Goal: Task Accomplishment & Management: Use online tool/utility

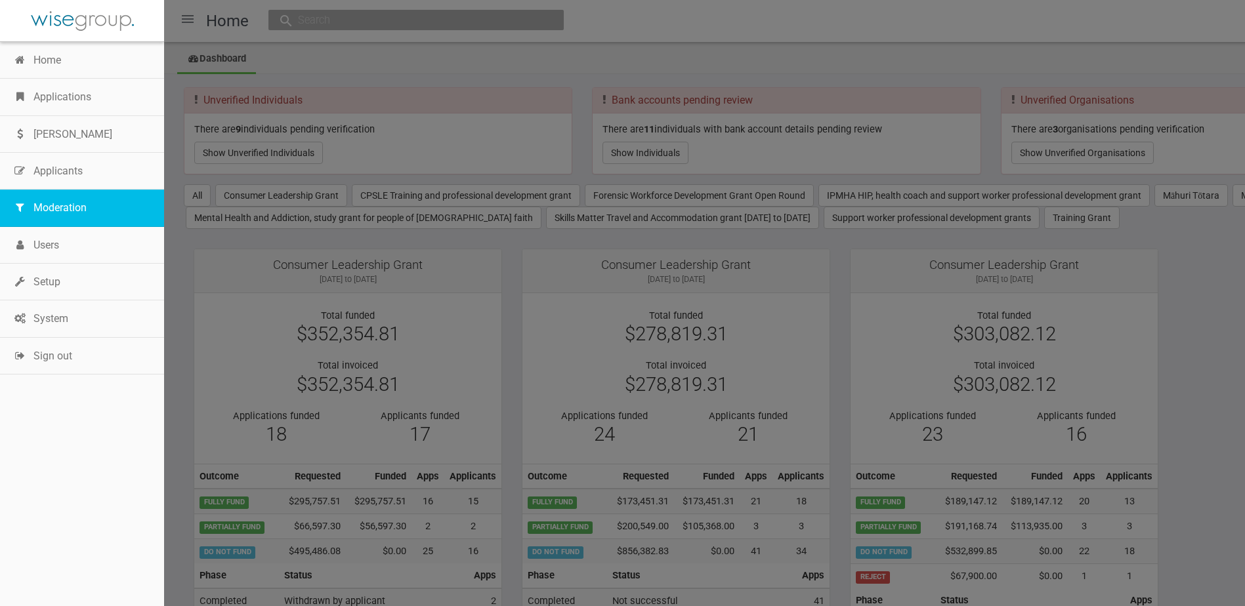
click at [81, 207] on link "Moderation" at bounding box center [82, 208] width 164 height 37
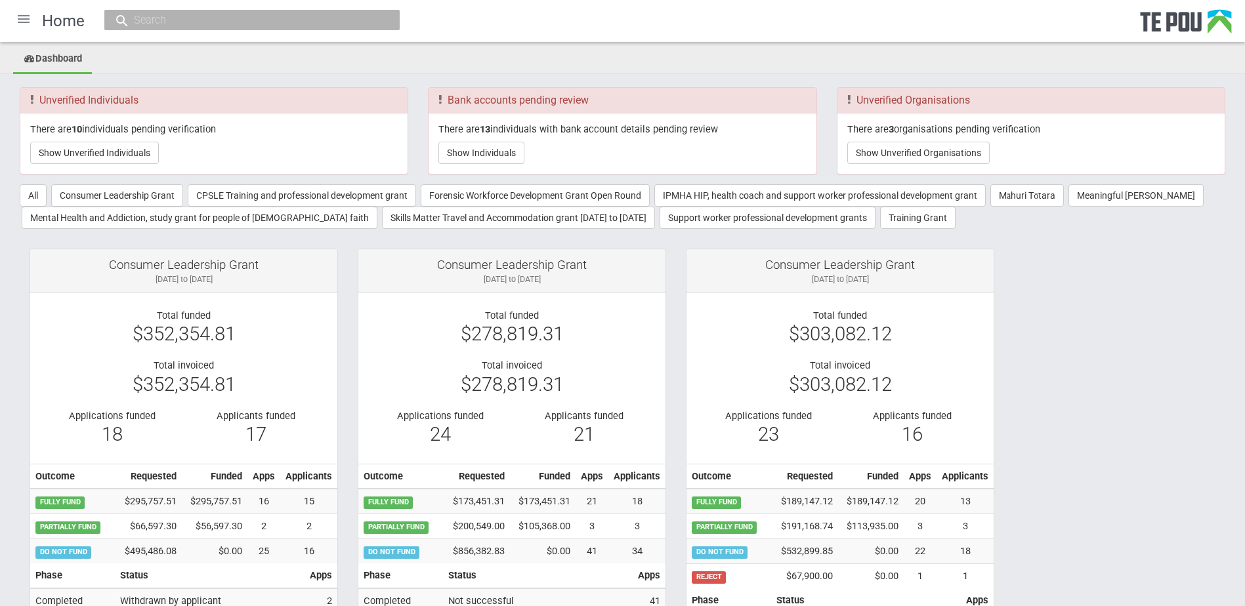
click at [11, 12] on div at bounding box center [23, 18] width 31 height 31
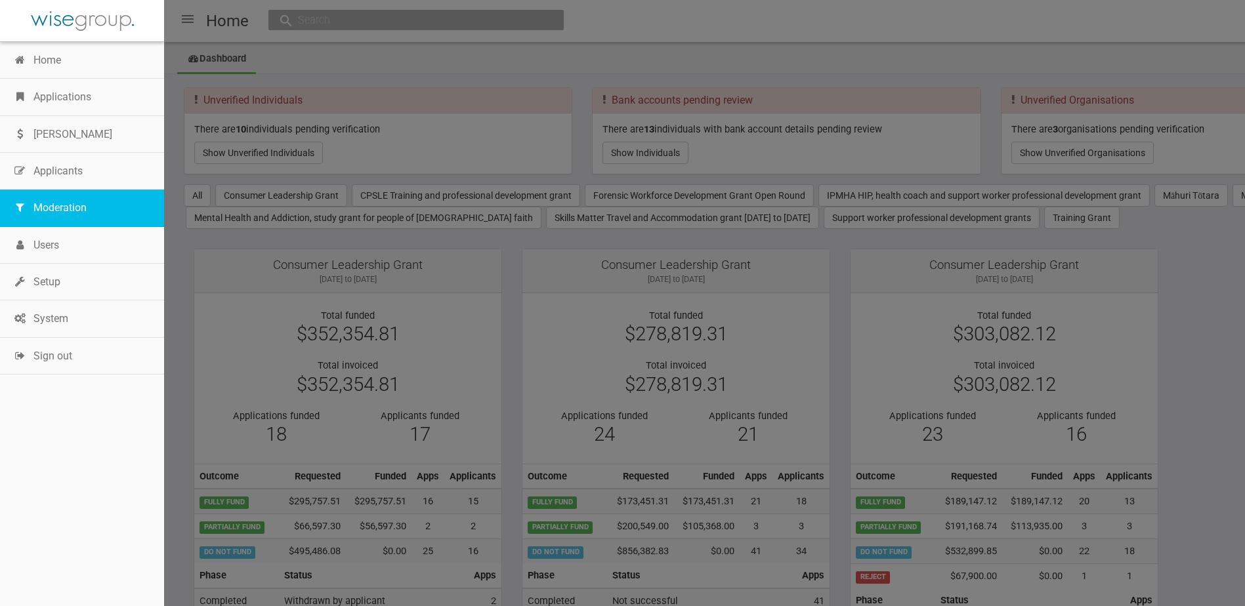
click at [47, 209] on link "Moderation" at bounding box center [82, 208] width 164 height 37
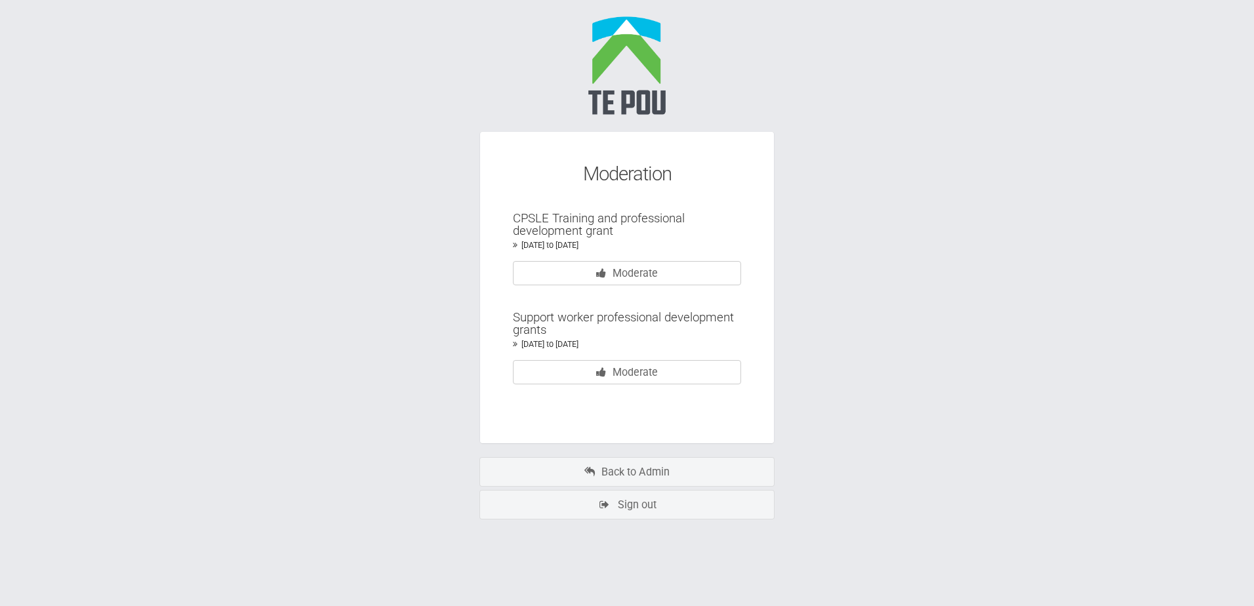
click at [587, 287] on section "Moderation CPSLE Training and professional development grant [DATE] to [DATE] M…" at bounding box center [627, 287] width 295 height 313
click at [587, 275] on link "Moderate" at bounding box center [627, 273] width 228 height 24
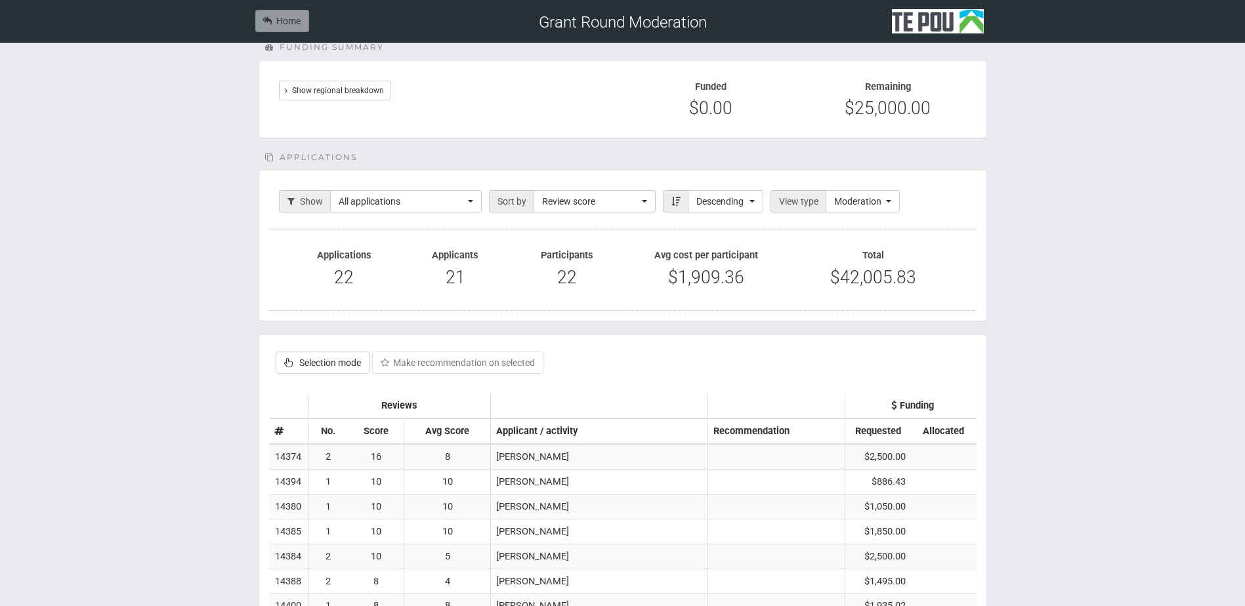
scroll to position [131, 0]
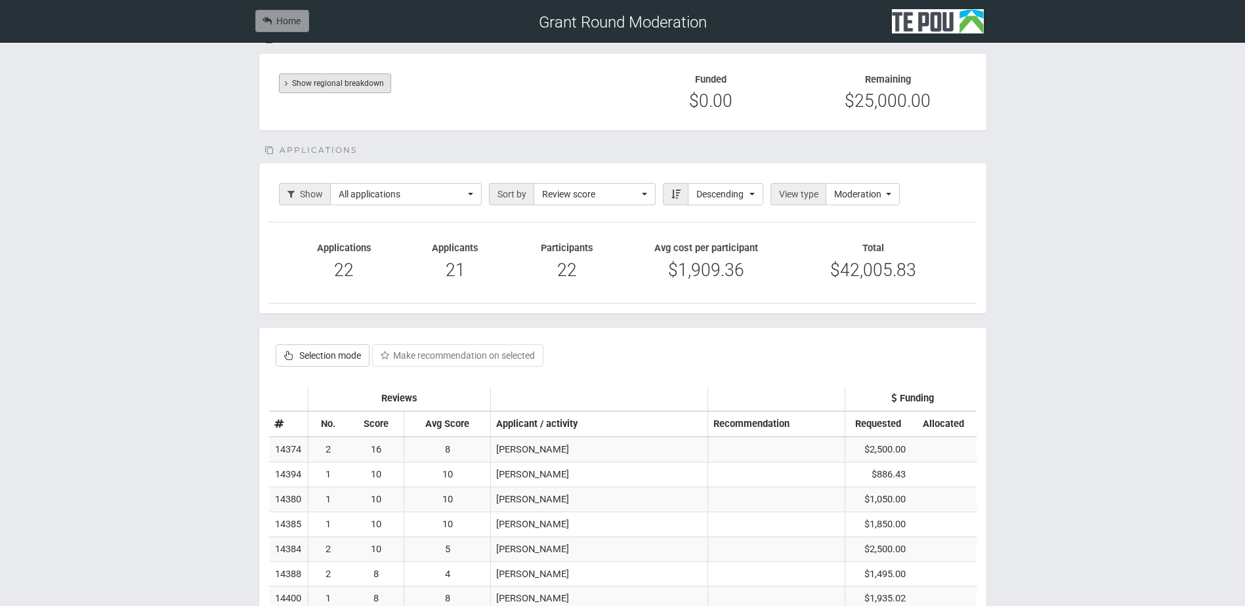
click at [312, 83] on link "Show regional breakdown" at bounding box center [335, 83] width 112 height 20
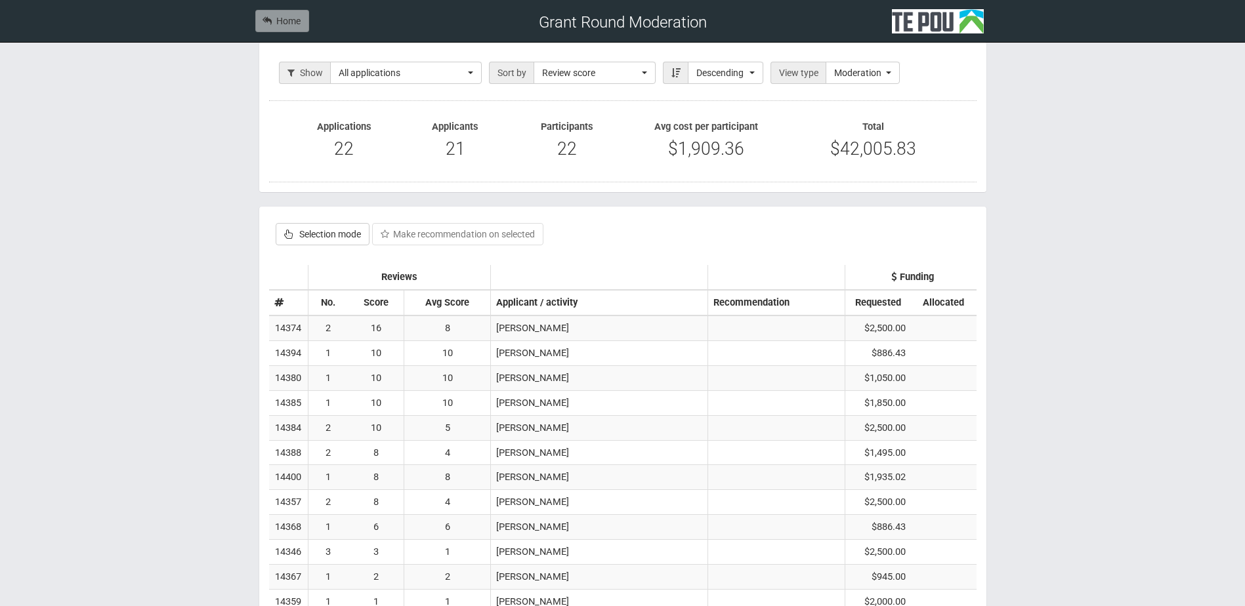
scroll to position [590, 0]
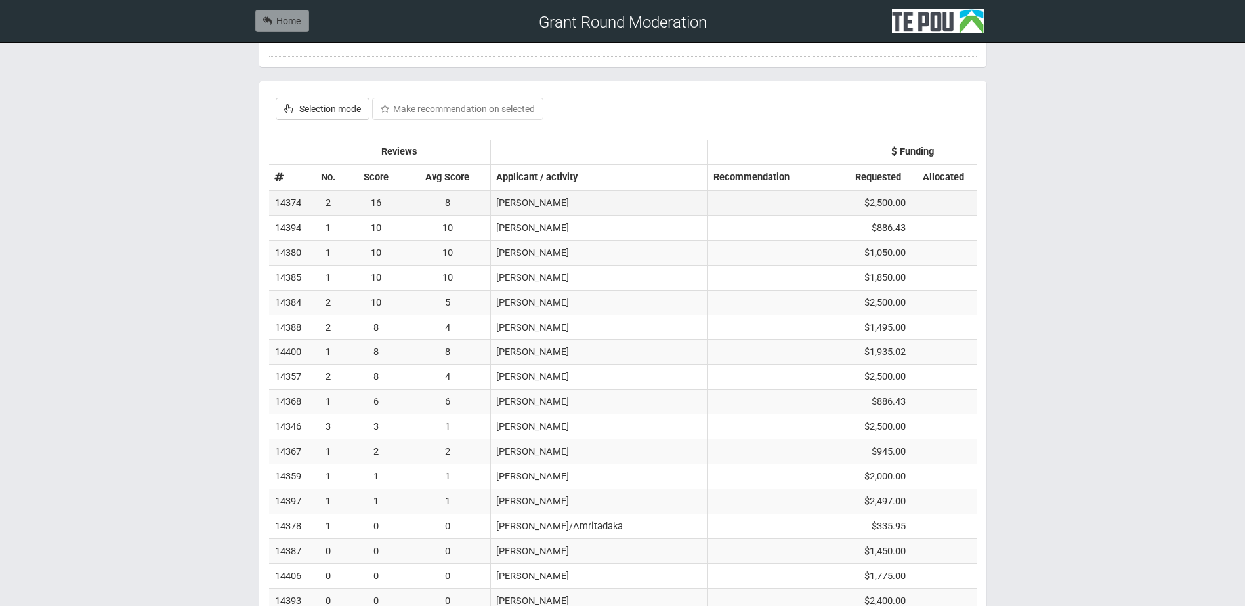
click at [404, 199] on td "16" at bounding box center [376, 202] width 56 height 25
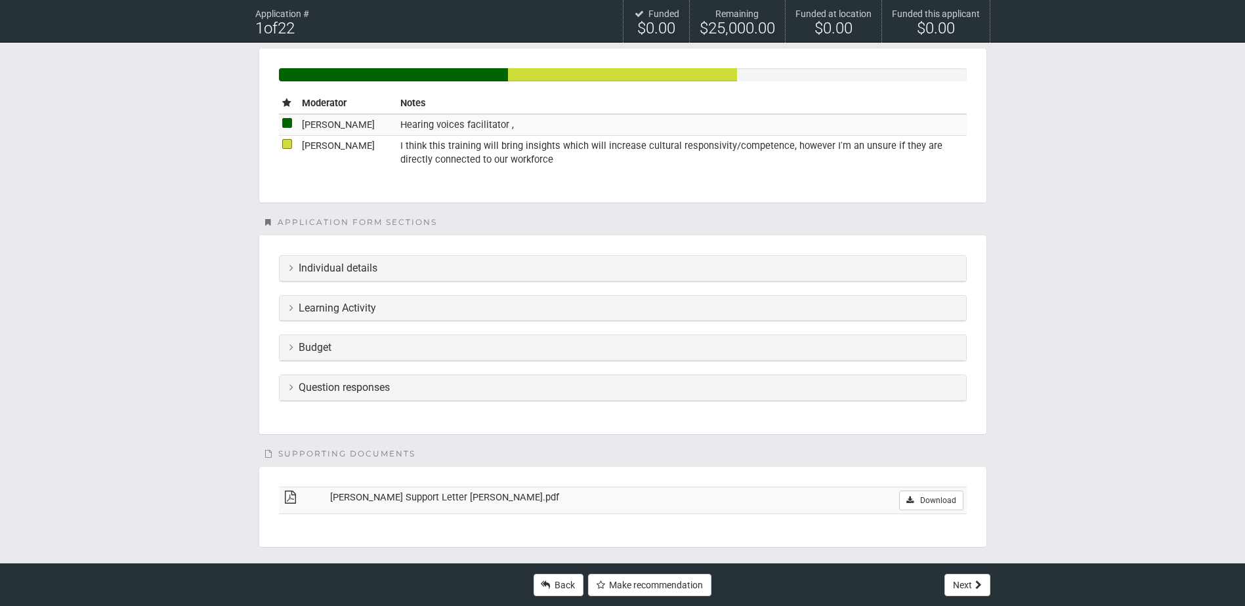
scroll to position [328, 0]
click at [327, 392] on h3 "Question responses" at bounding box center [622, 387] width 667 height 12
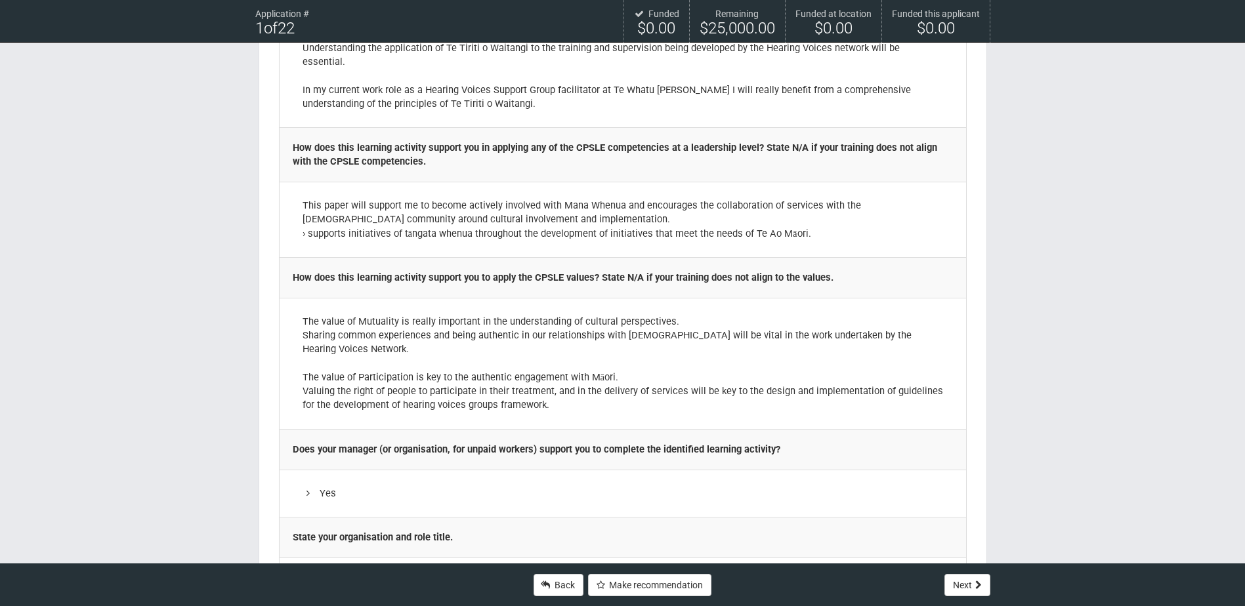
scroll to position [722, 0]
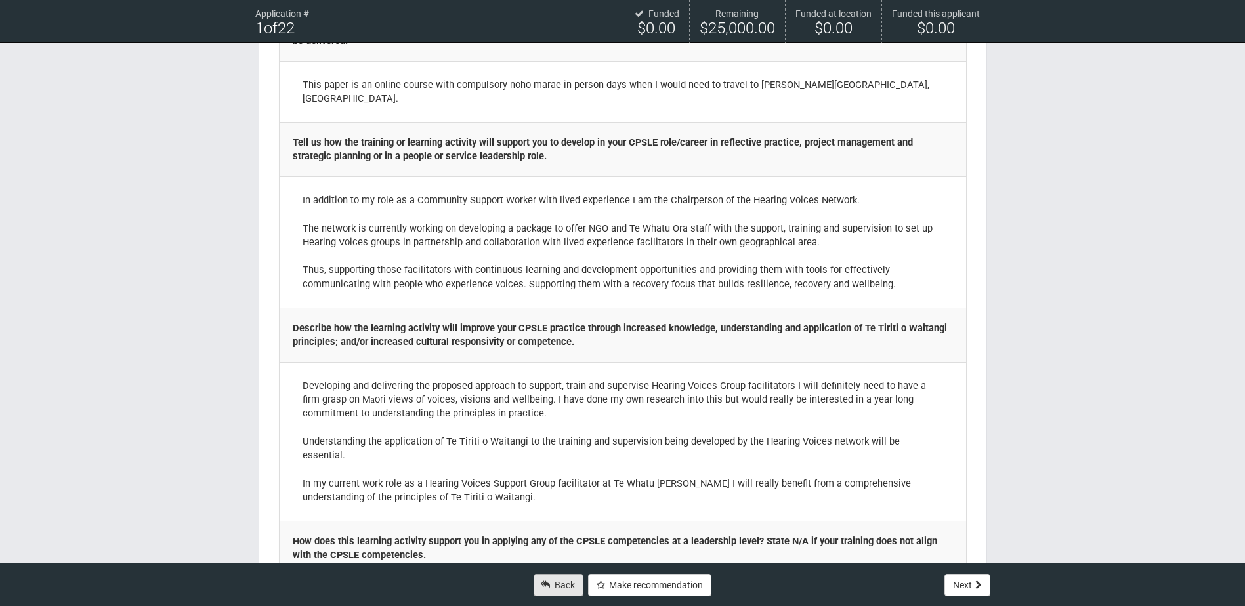
click at [559, 577] on link "Back" at bounding box center [558, 585] width 50 height 22
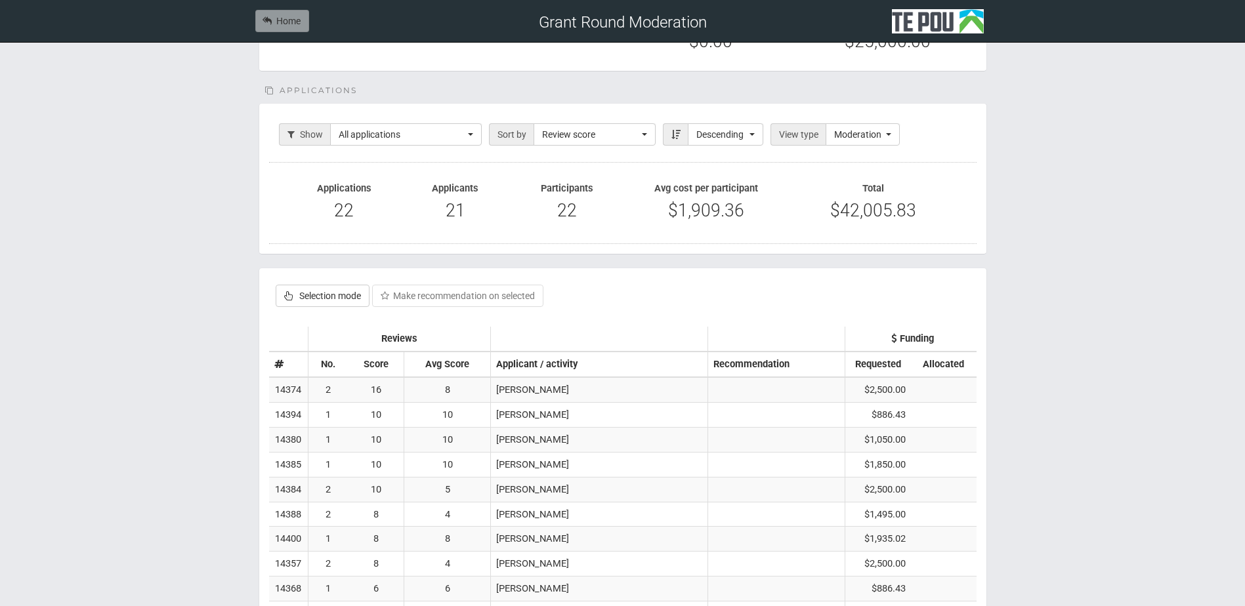
scroll to position [197, 0]
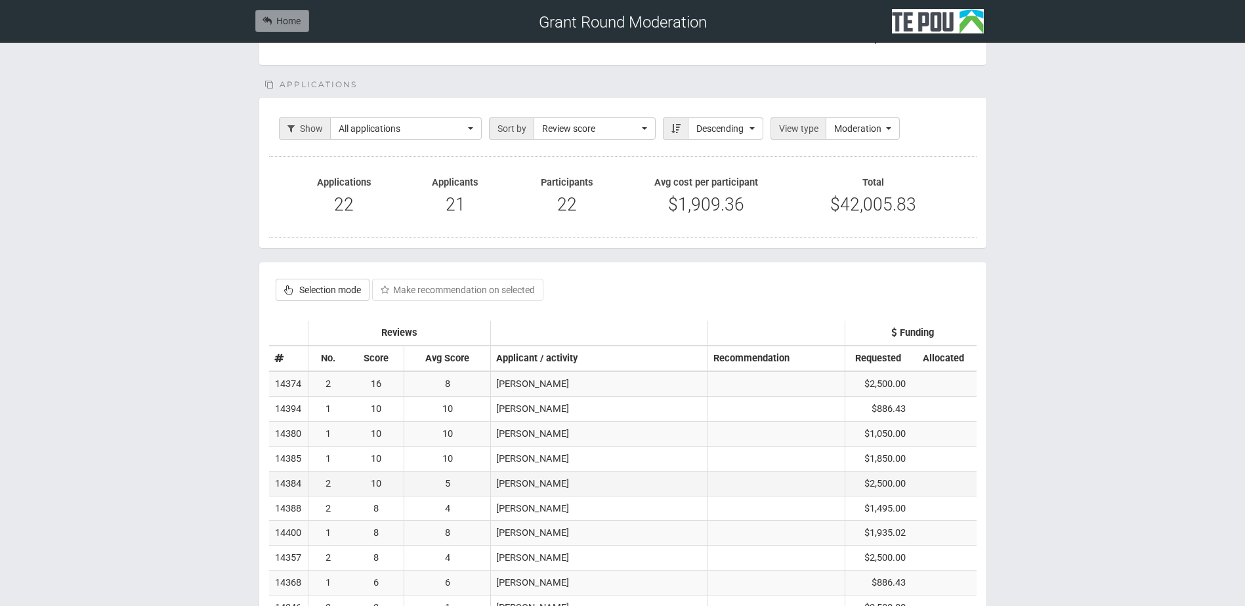
click at [376, 484] on td "10" at bounding box center [376, 483] width 56 height 25
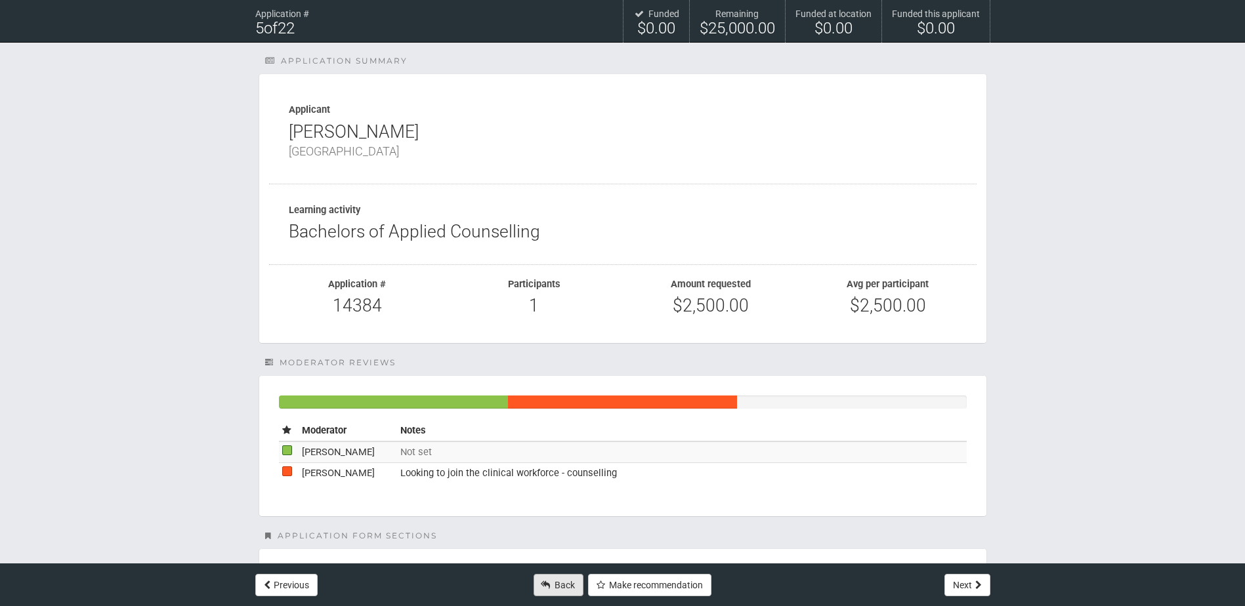
click at [563, 577] on link "Back" at bounding box center [558, 585] width 50 height 22
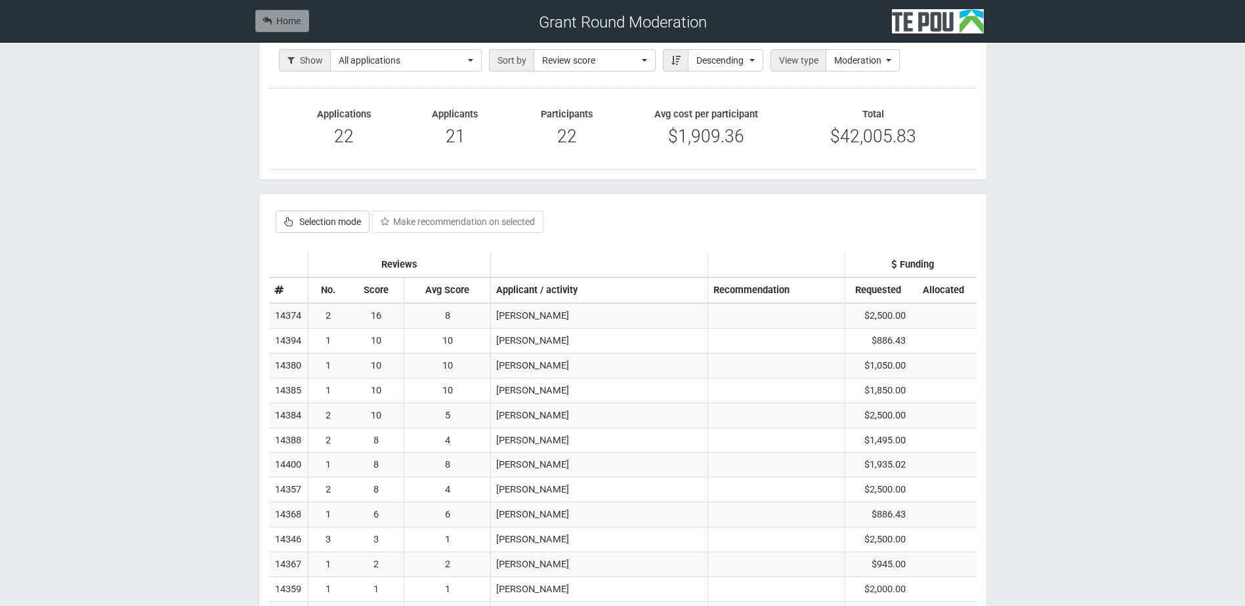
scroll to position [264, 0]
click at [413, 436] on td "4" at bounding box center [447, 440] width 87 height 25
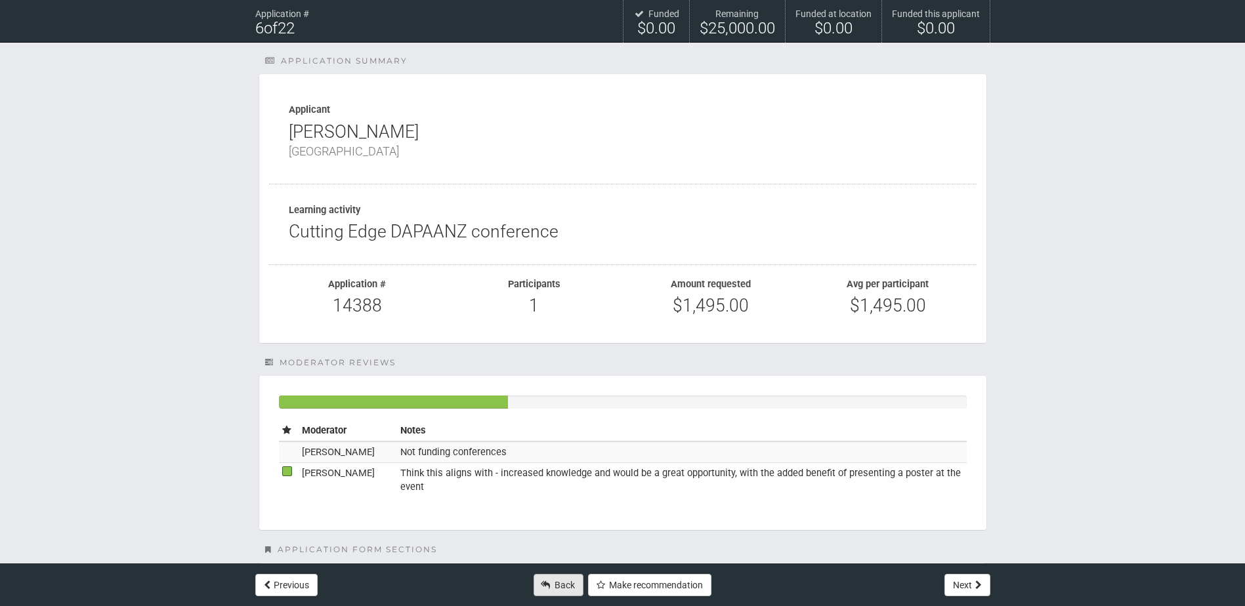
click at [550, 586] on link "Back" at bounding box center [558, 585] width 50 height 22
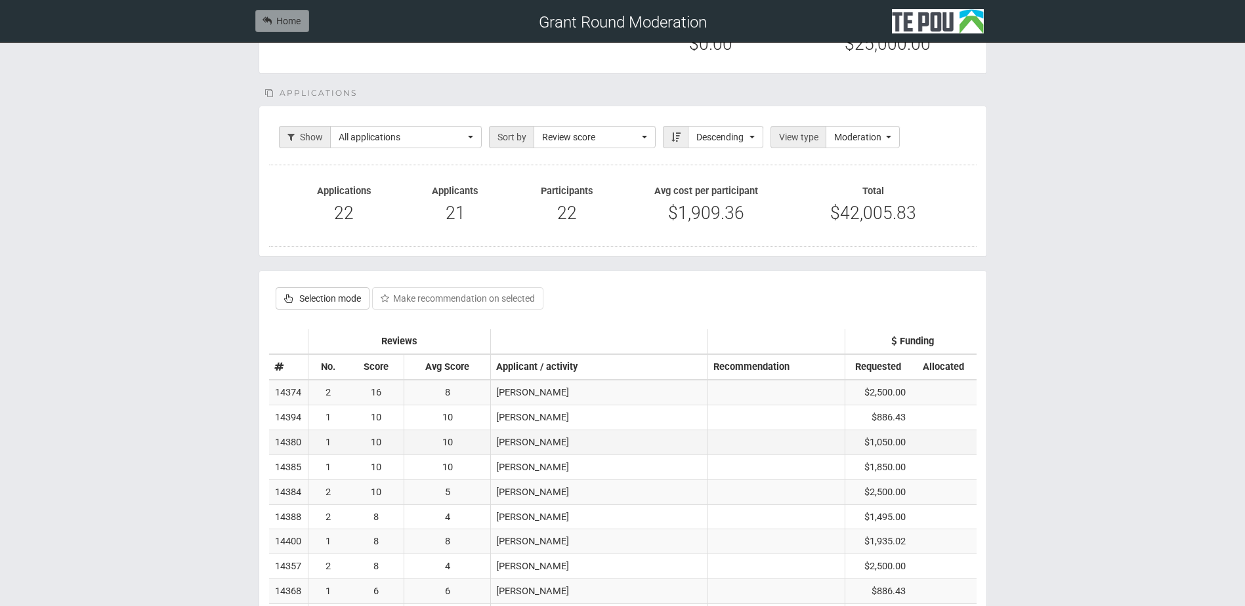
scroll to position [197, 0]
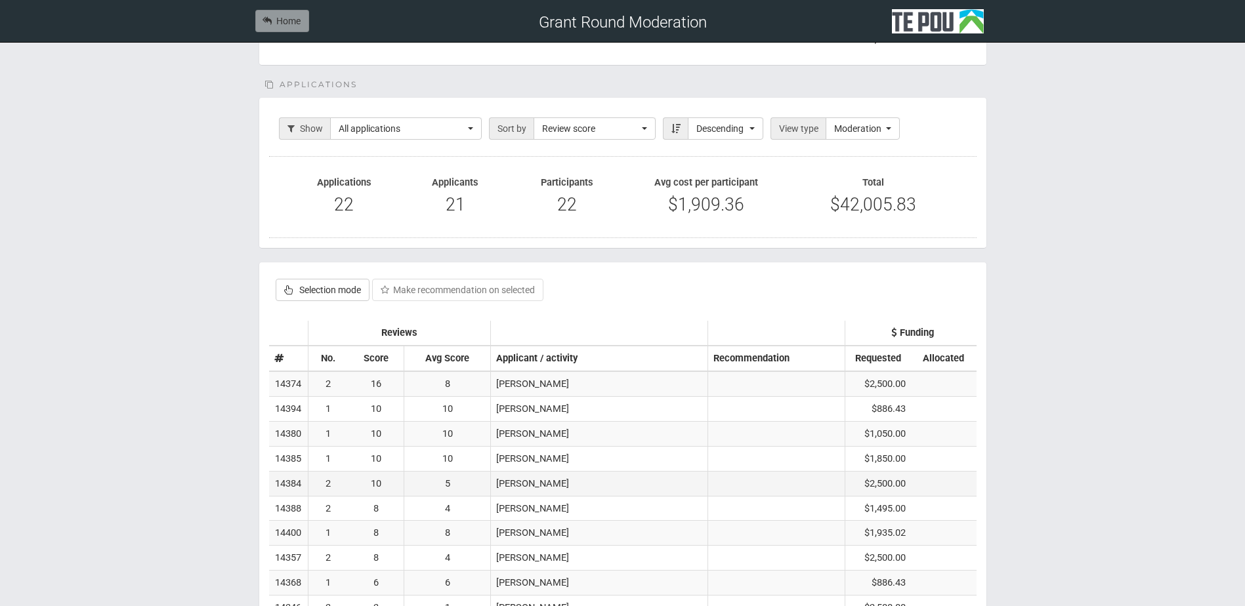
click at [374, 484] on td "10" at bounding box center [376, 483] width 56 height 25
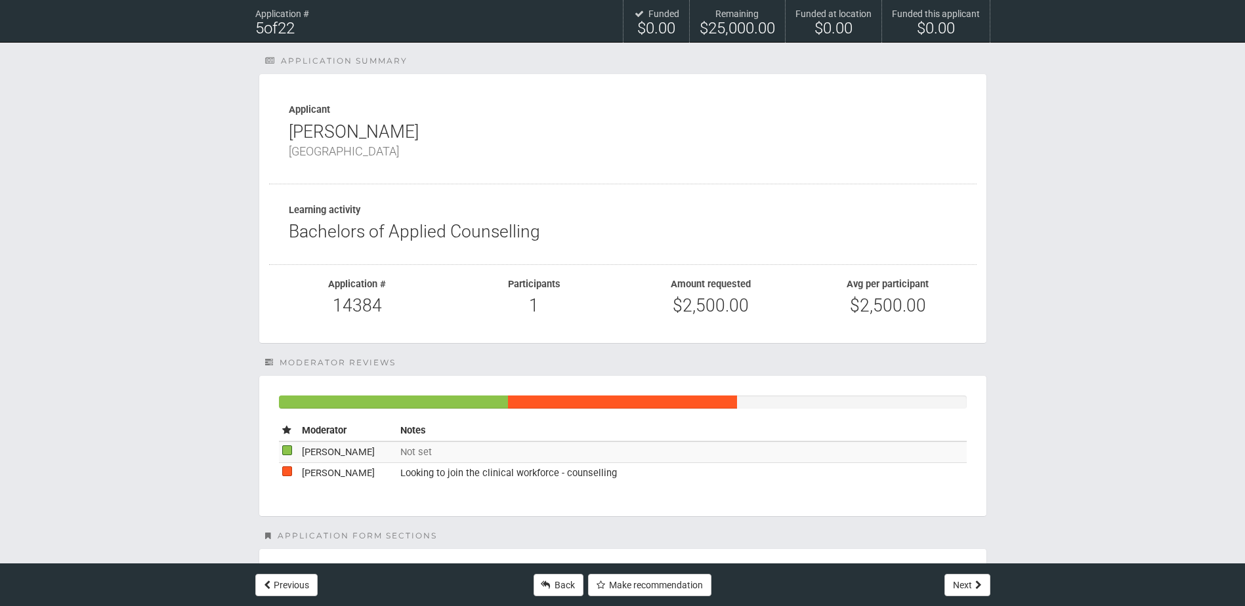
scroll to position [66, 0]
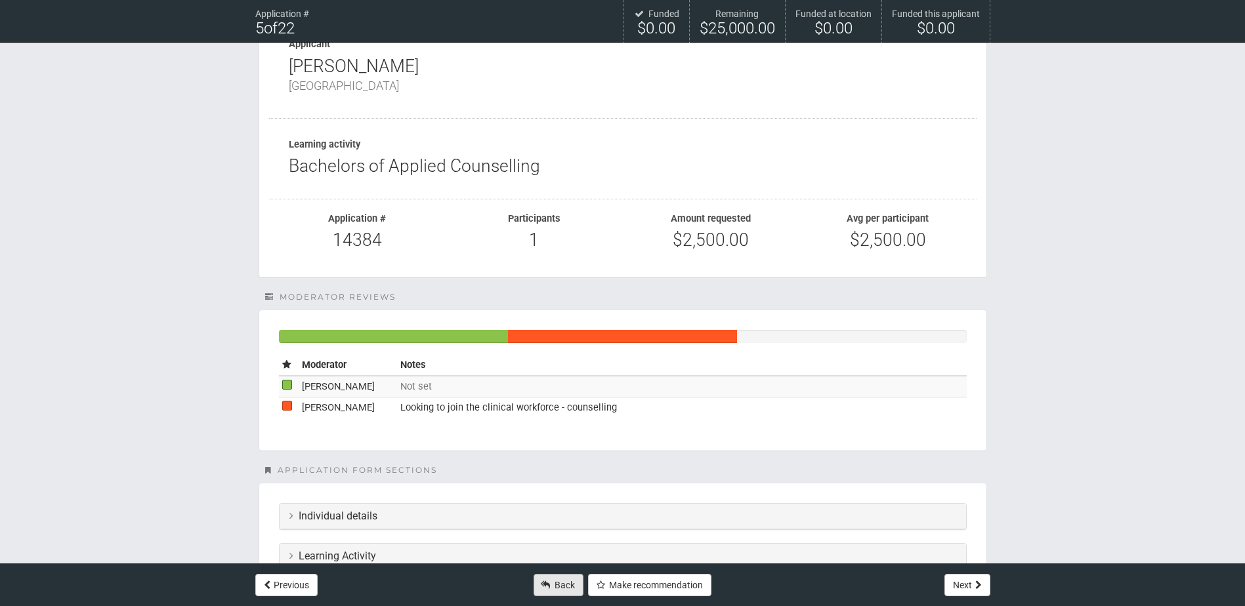
click at [554, 586] on link "Back" at bounding box center [558, 585] width 50 height 22
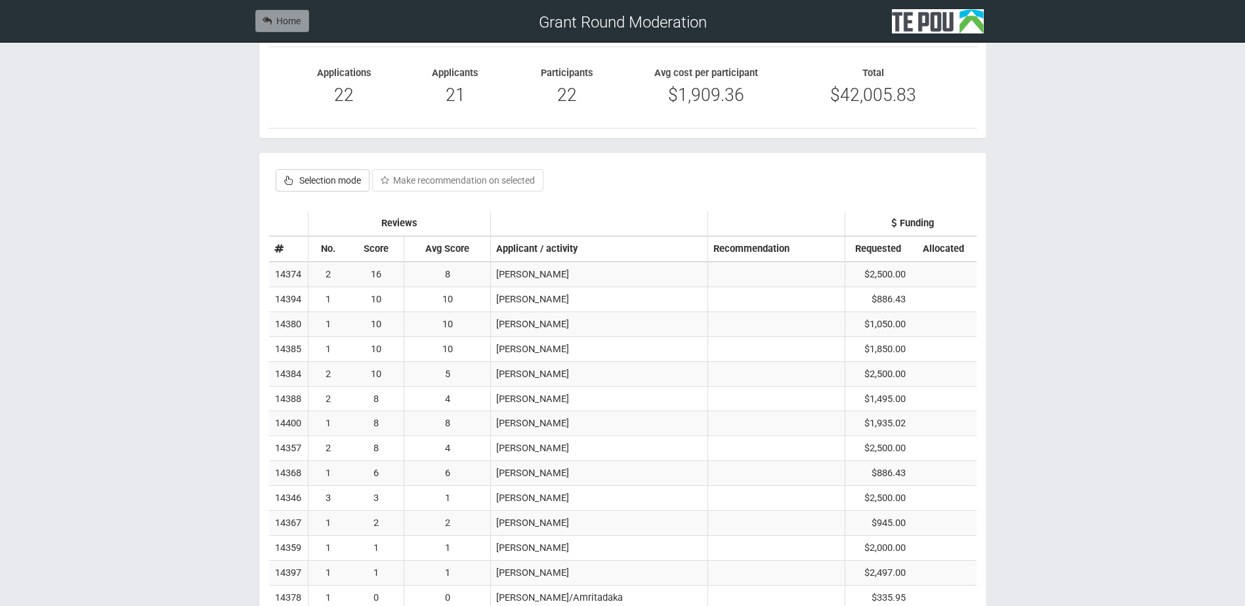
scroll to position [323, 0]
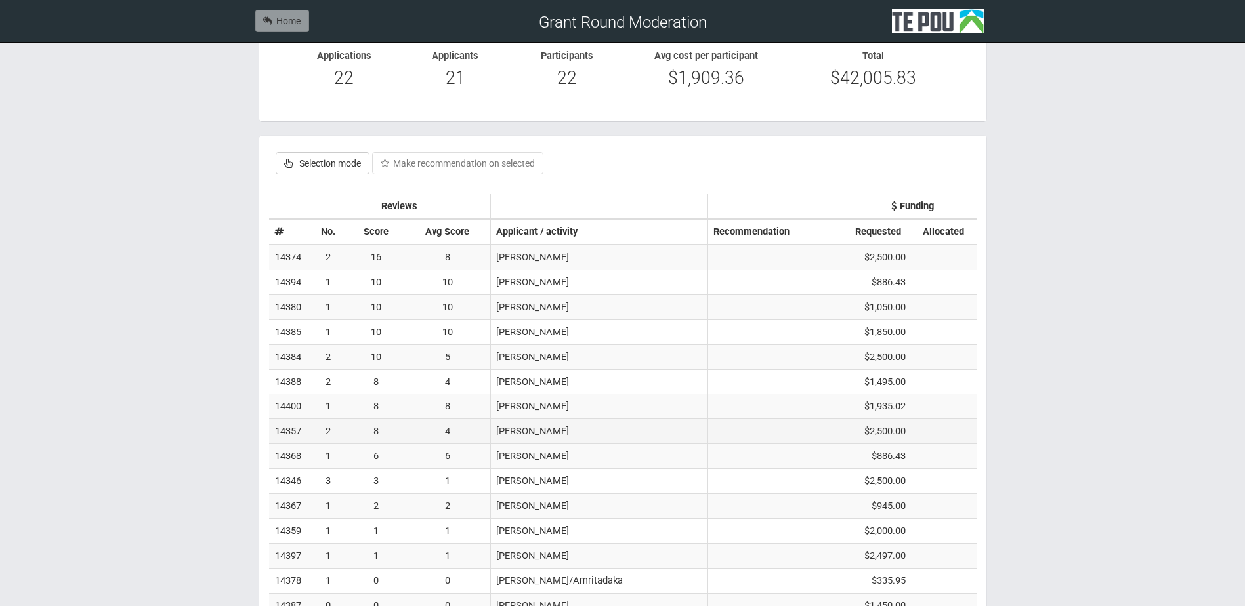
click at [404, 432] on td "8" at bounding box center [376, 431] width 56 height 25
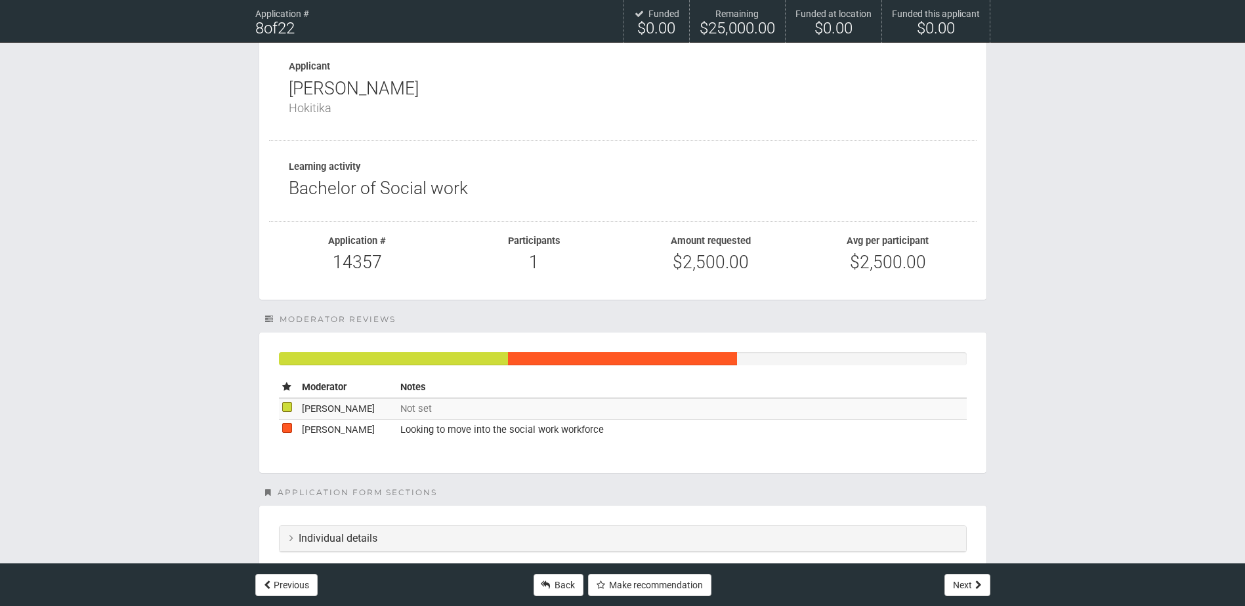
scroll to position [131, 0]
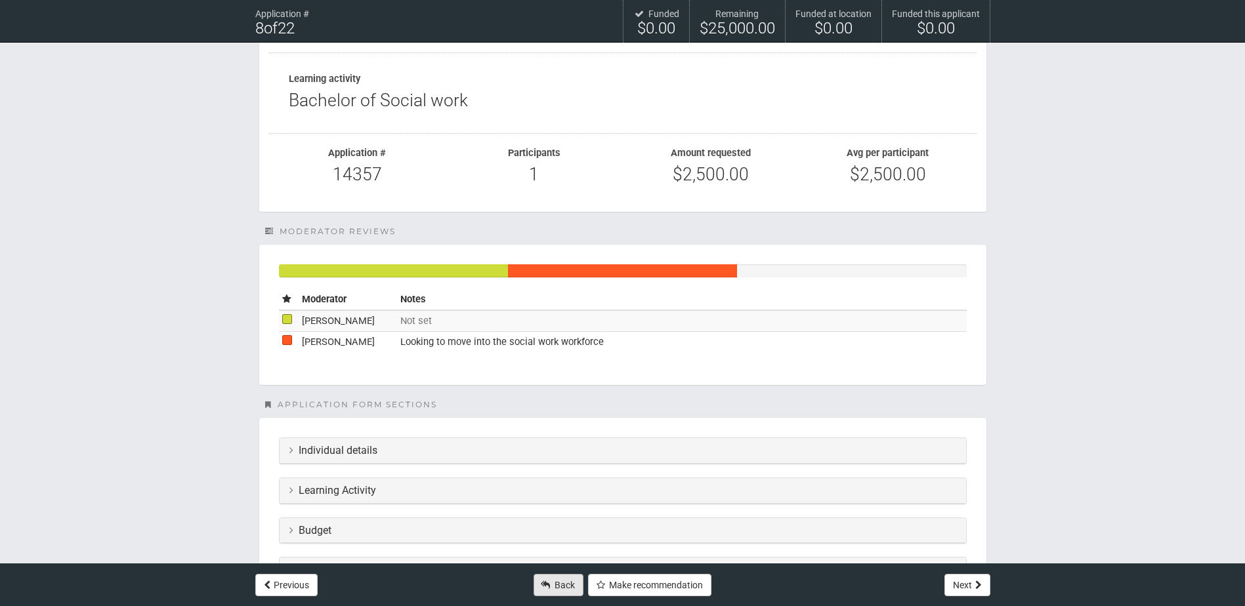
click at [566, 579] on link "Back" at bounding box center [558, 585] width 50 height 22
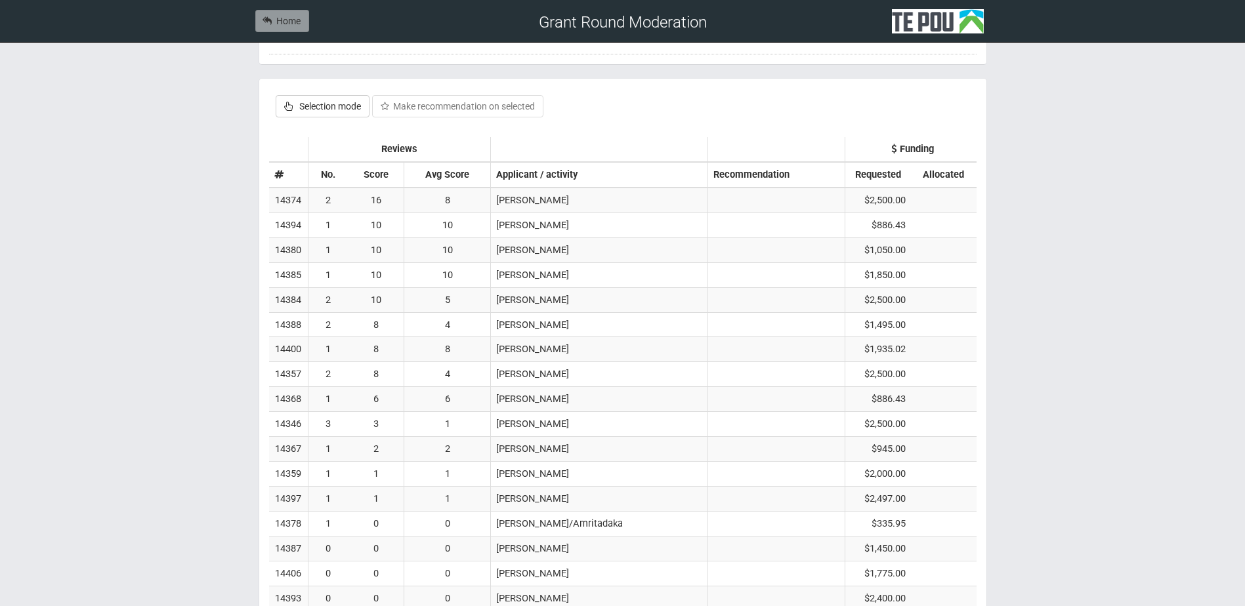
scroll to position [455, 0]
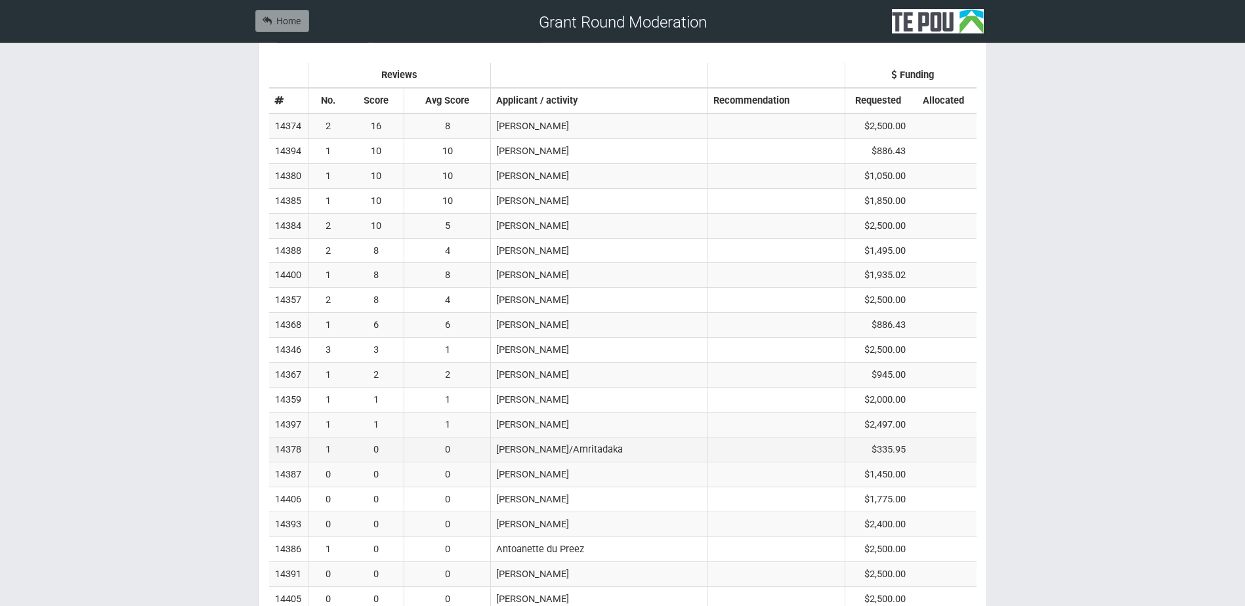
click at [489, 451] on td "0" at bounding box center [447, 450] width 87 height 25
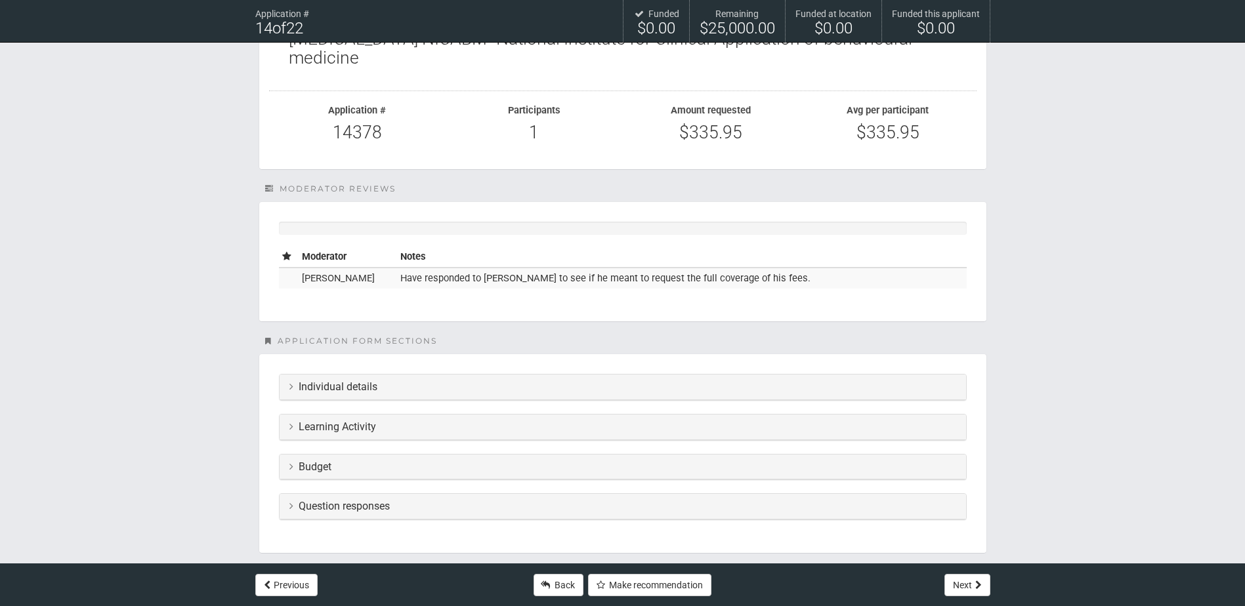
scroll to position [197, 0]
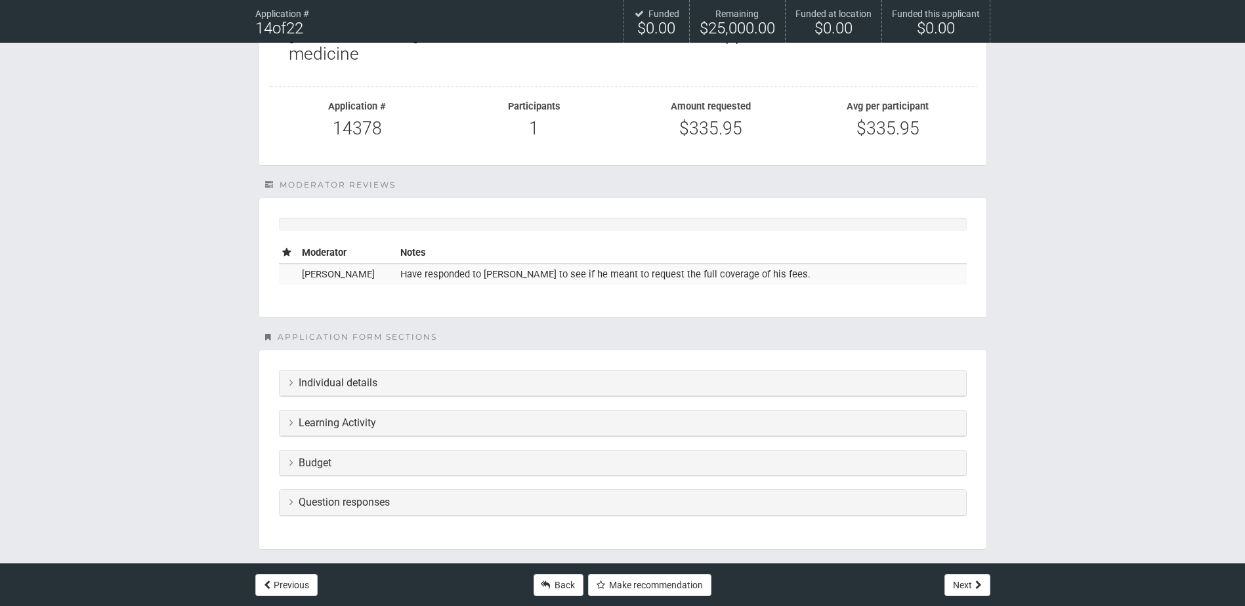
click at [486, 454] on div "Budget" at bounding box center [622, 464] width 686 height 26
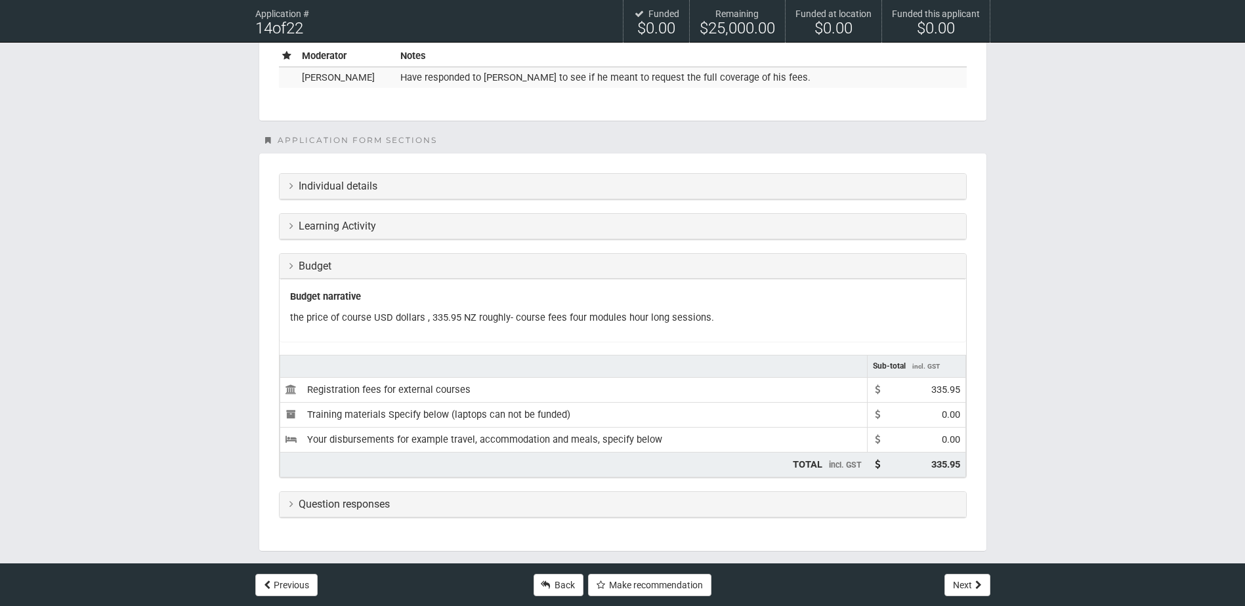
scroll to position [328, 0]
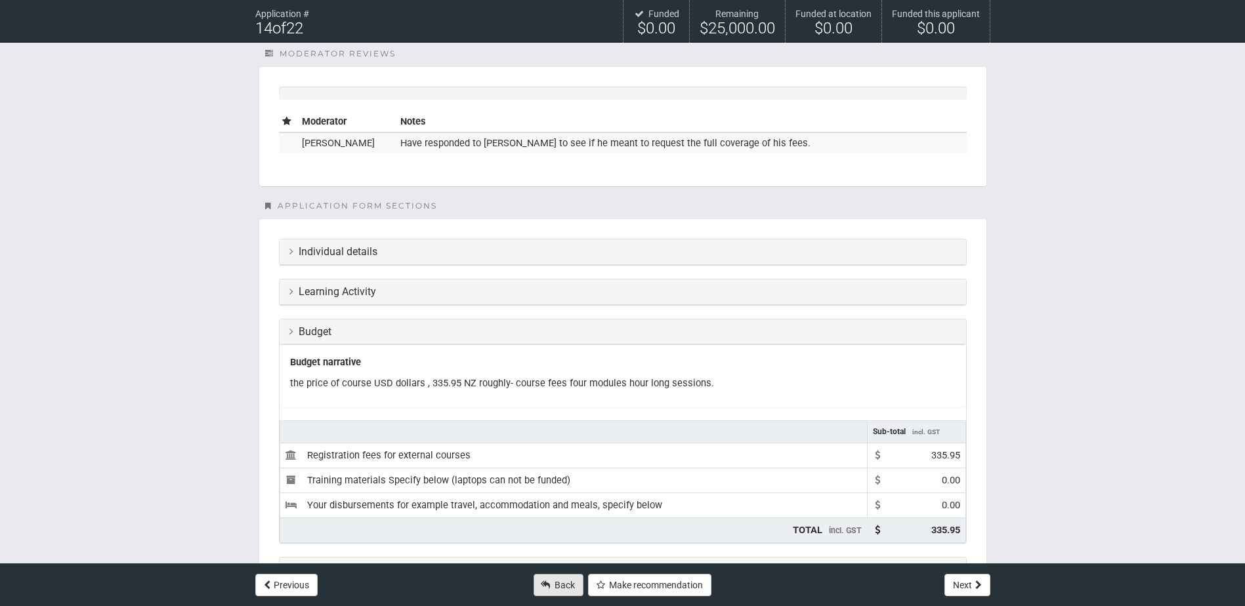
click at [539, 580] on link "Back" at bounding box center [558, 585] width 50 height 22
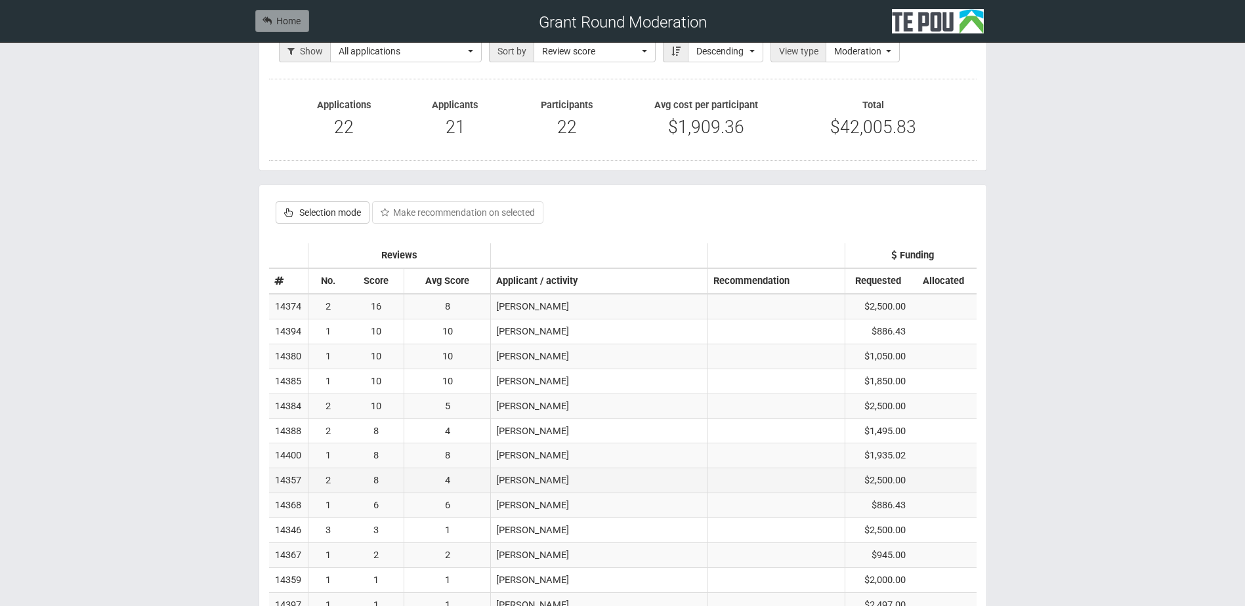
scroll to position [262, 0]
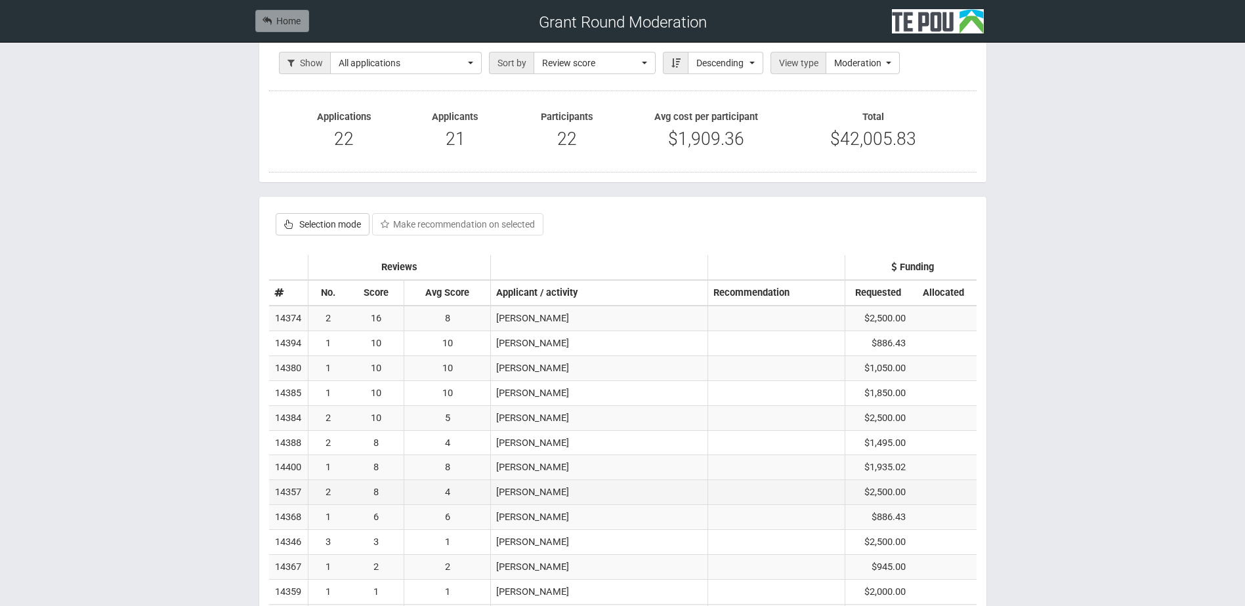
click at [441, 499] on td "4" at bounding box center [447, 492] width 87 height 25
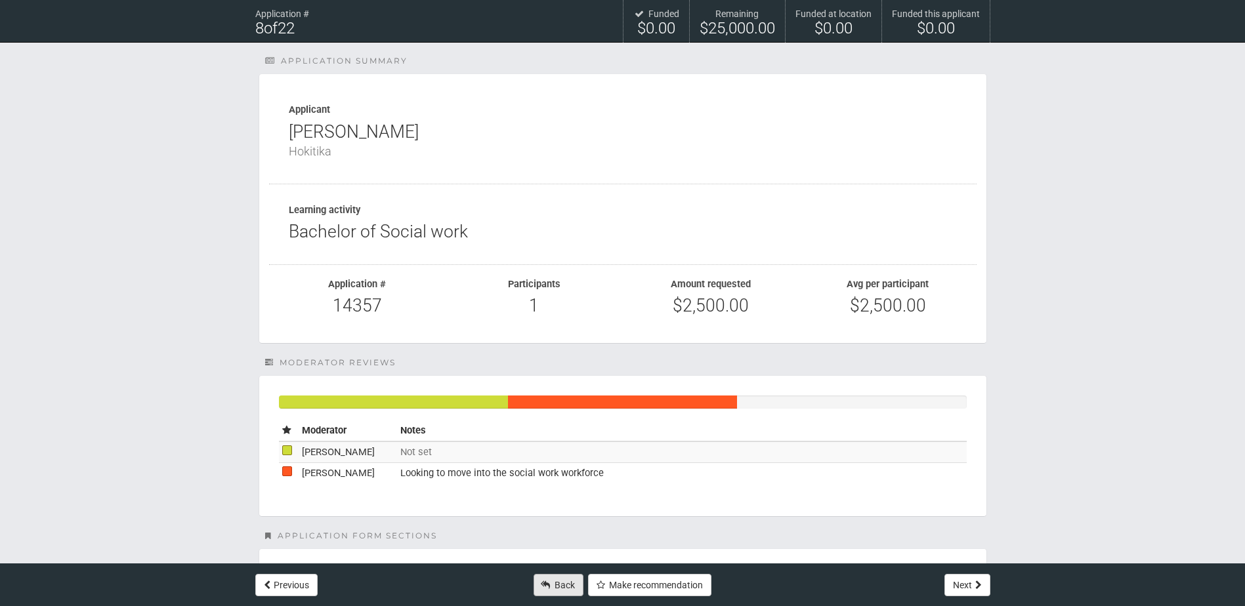
click at [535, 581] on link "Back" at bounding box center [558, 585] width 50 height 22
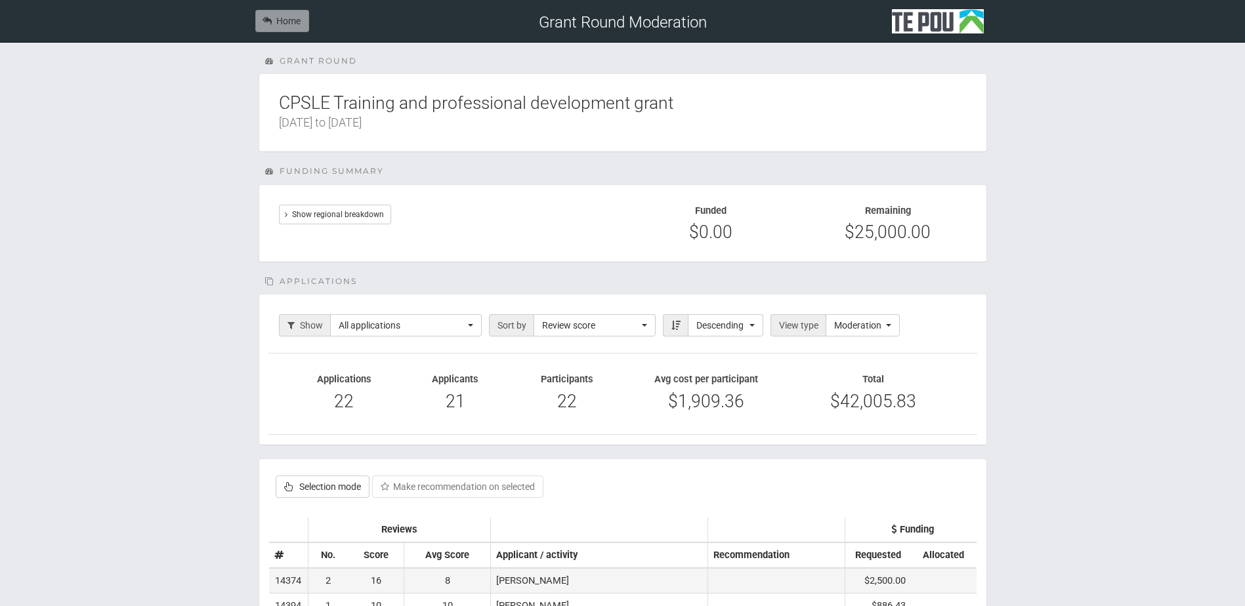
click at [427, 577] on td "8" at bounding box center [447, 580] width 87 height 25
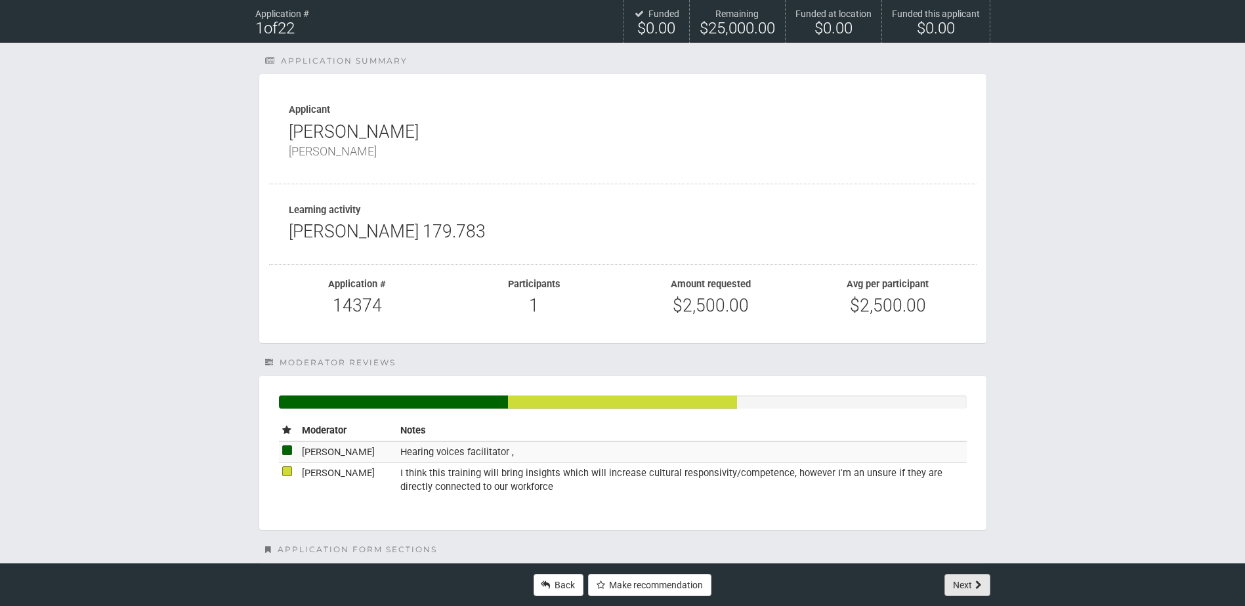
click at [967, 579] on button "Next" at bounding box center [967, 585] width 46 height 22
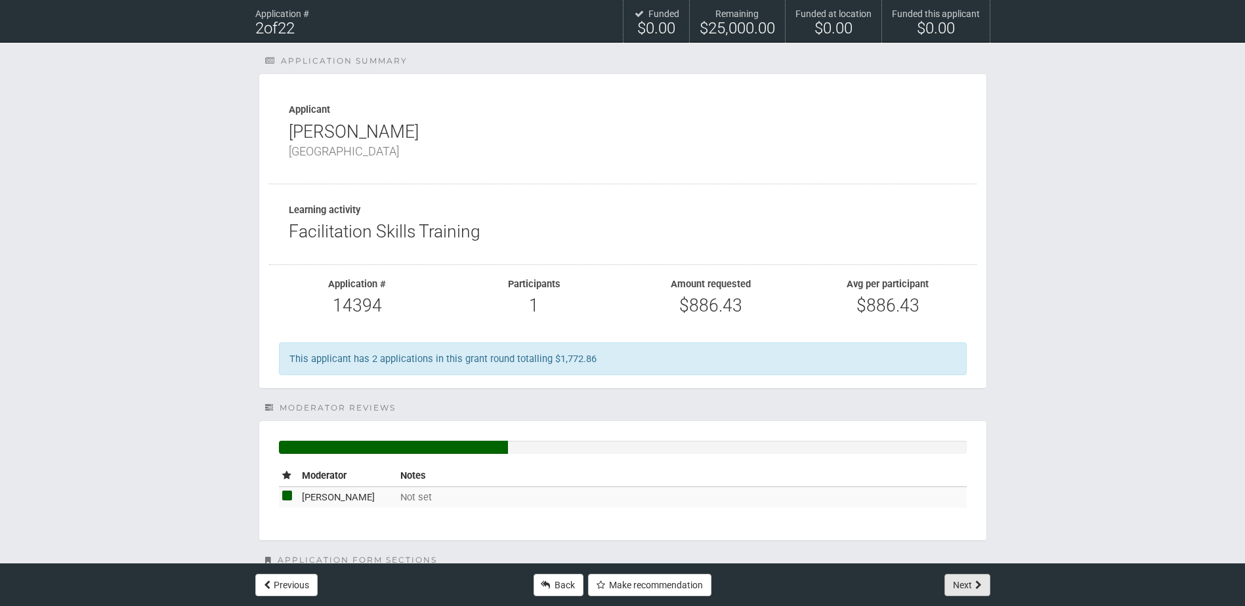
click at [967, 582] on button "Next" at bounding box center [967, 585] width 46 height 22
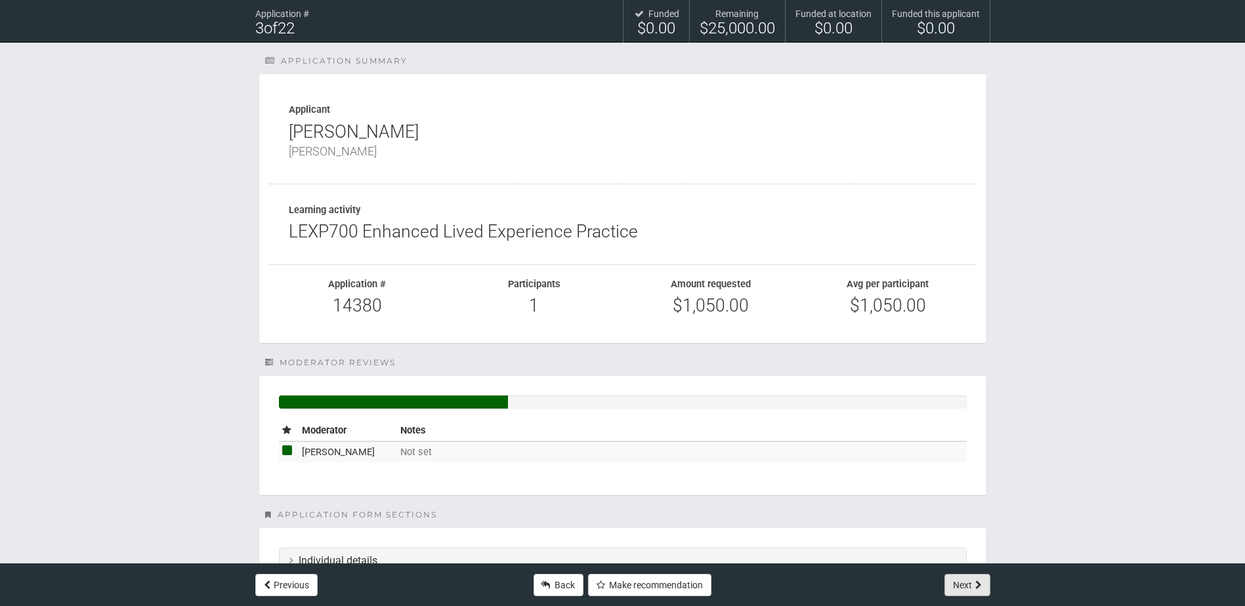
click at [967, 582] on button "Next" at bounding box center [967, 585] width 46 height 22
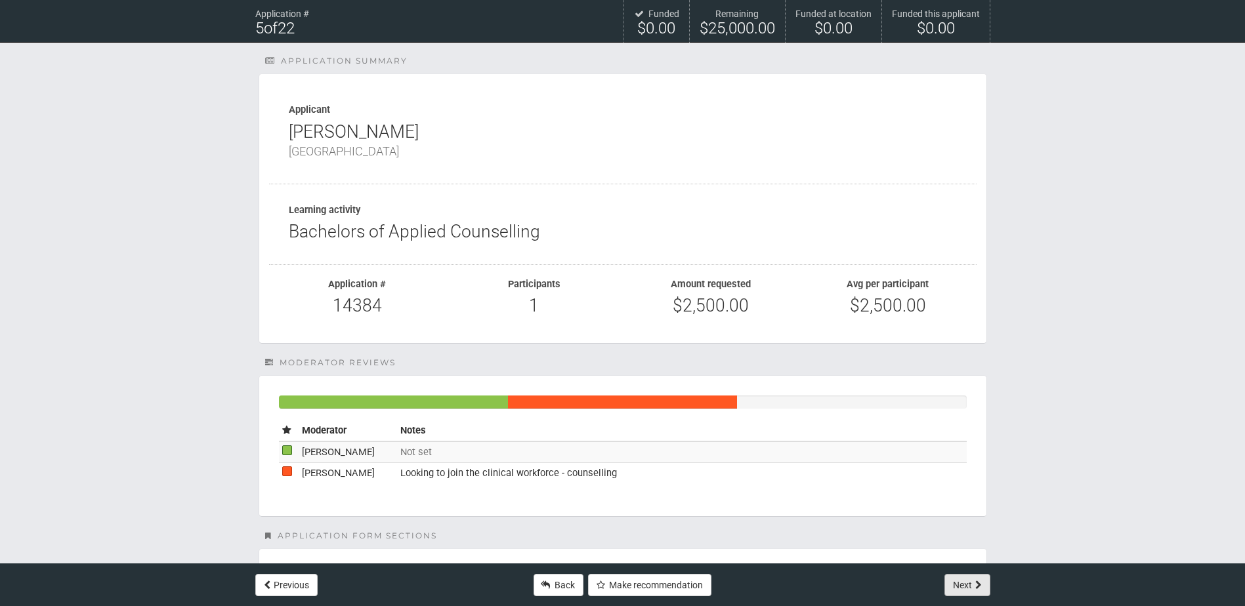
click at [967, 582] on button "Next" at bounding box center [967, 585] width 46 height 22
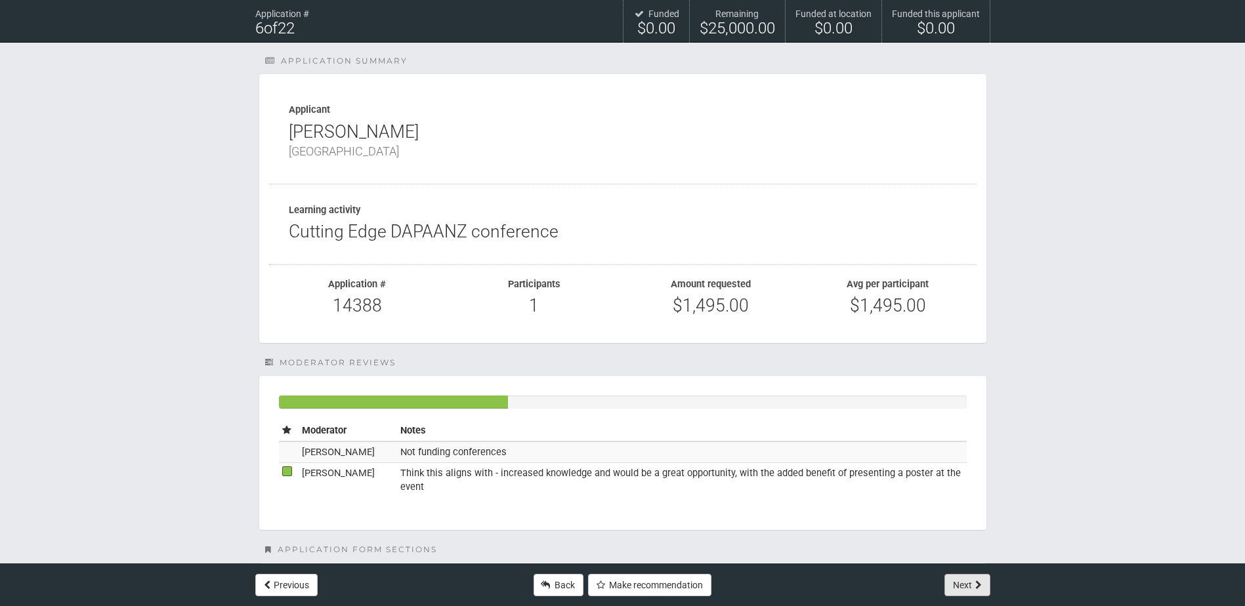
click at [967, 582] on button "Next" at bounding box center [967, 585] width 46 height 22
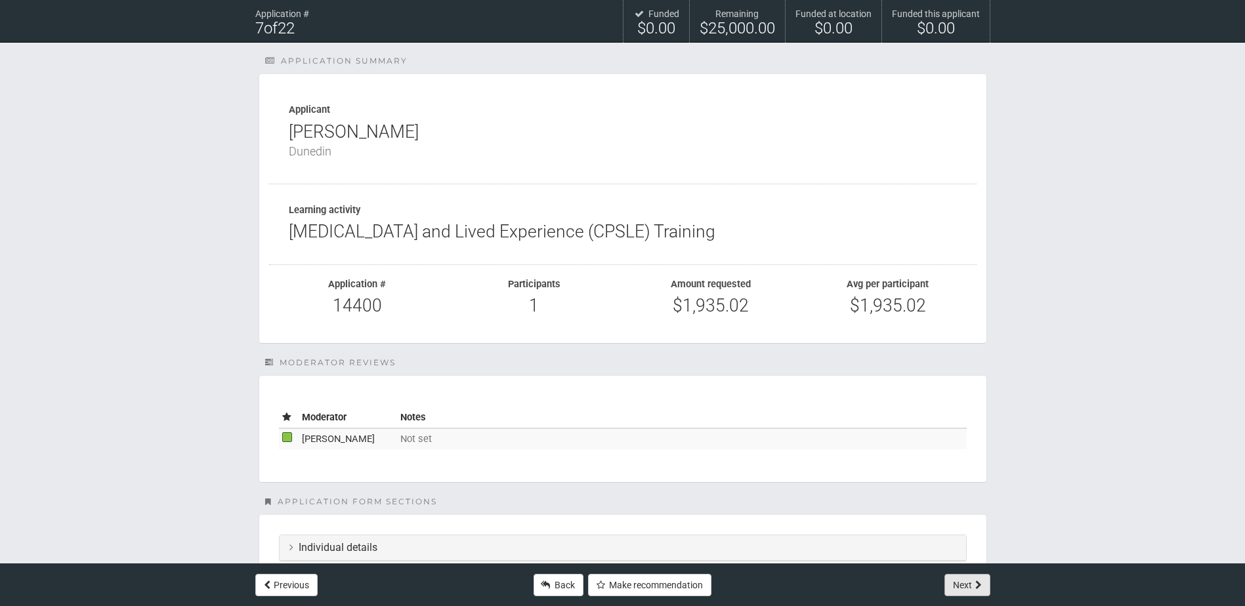
click at [967, 582] on button "Next" at bounding box center [967, 585] width 46 height 22
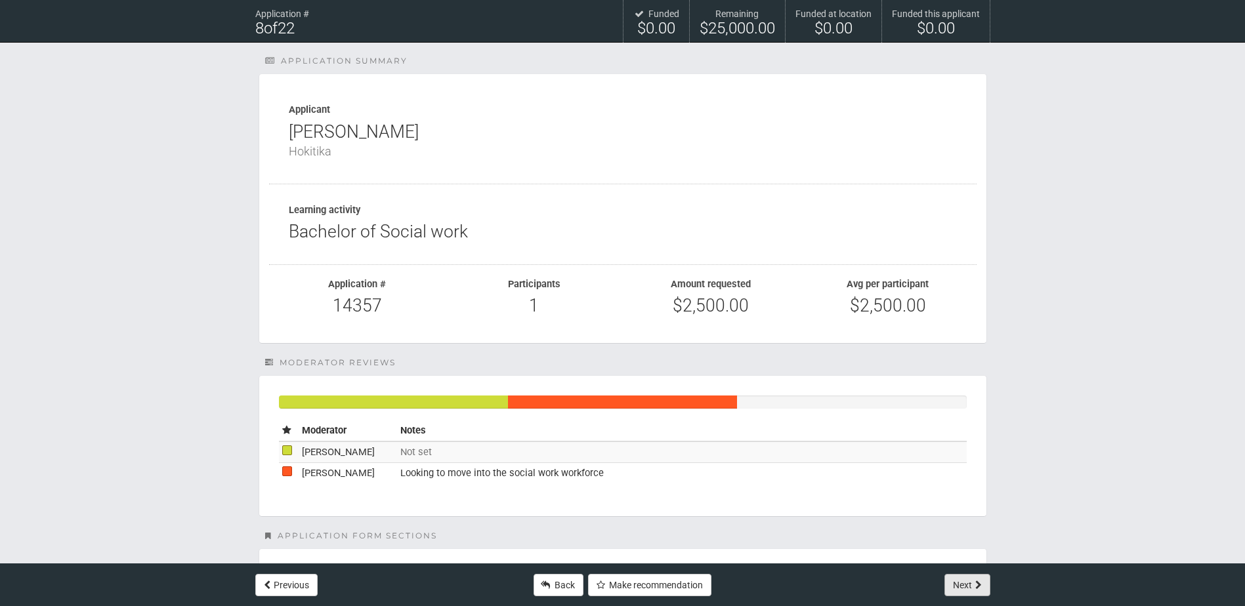
click at [967, 582] on button "Next" at bounding box center [967, 585] width 46 height 22
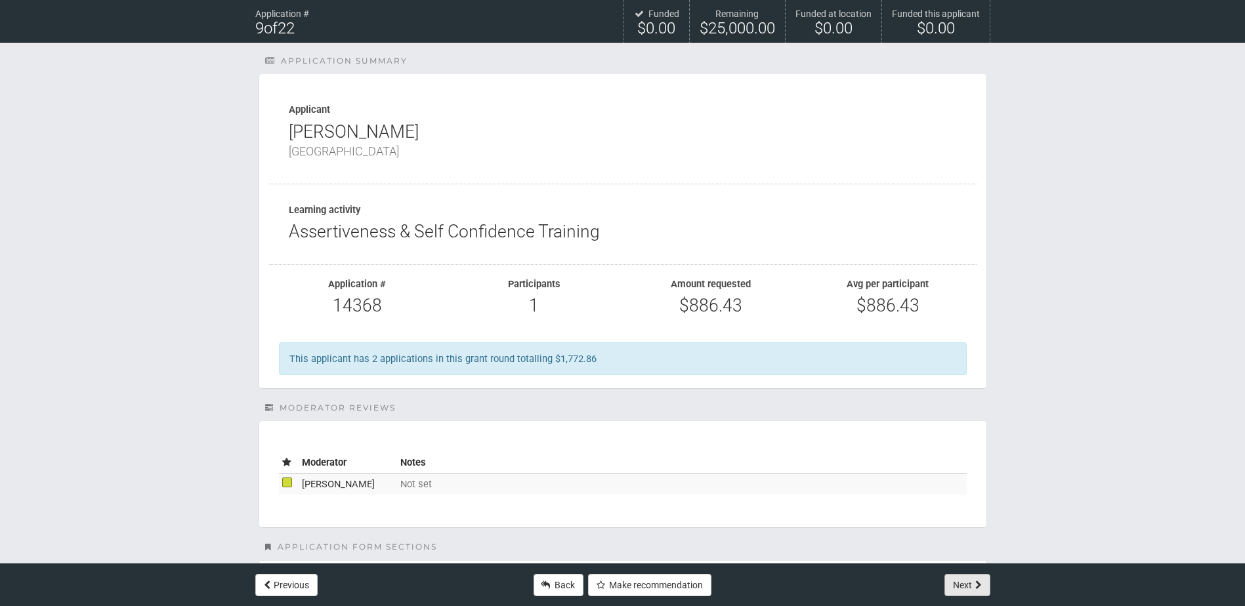
click at [967, 582] on button "Next" at bounding box center [967, 585] width 46 height 22
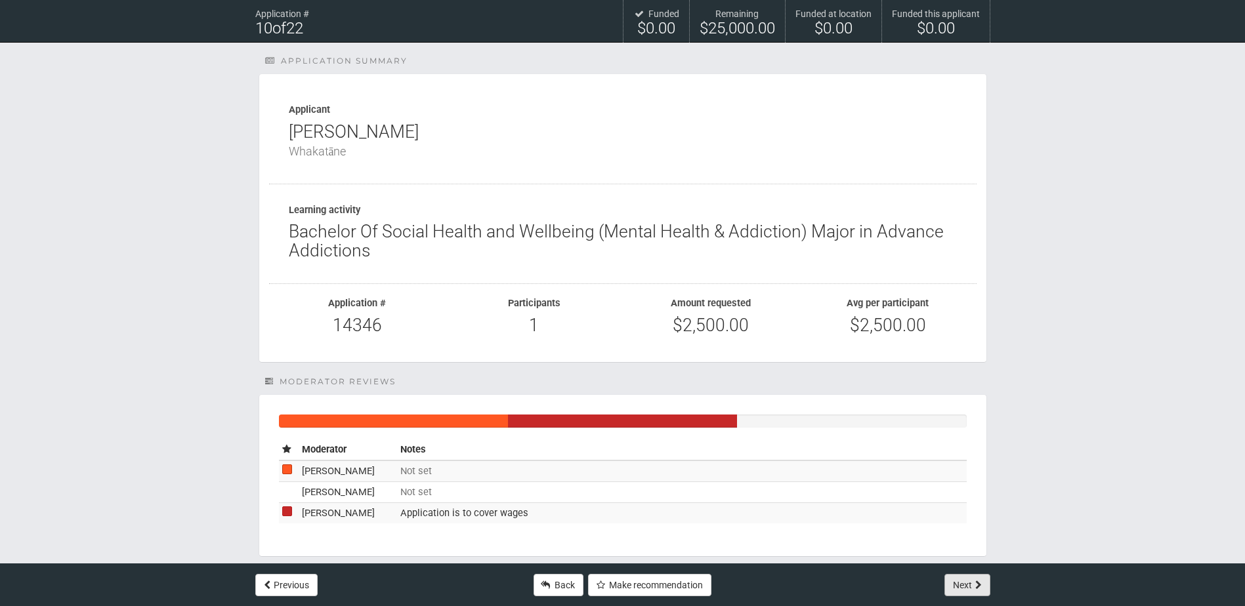
click at [967, 582] on button "Next" at bounding box center [967, 585] width 46 height 22
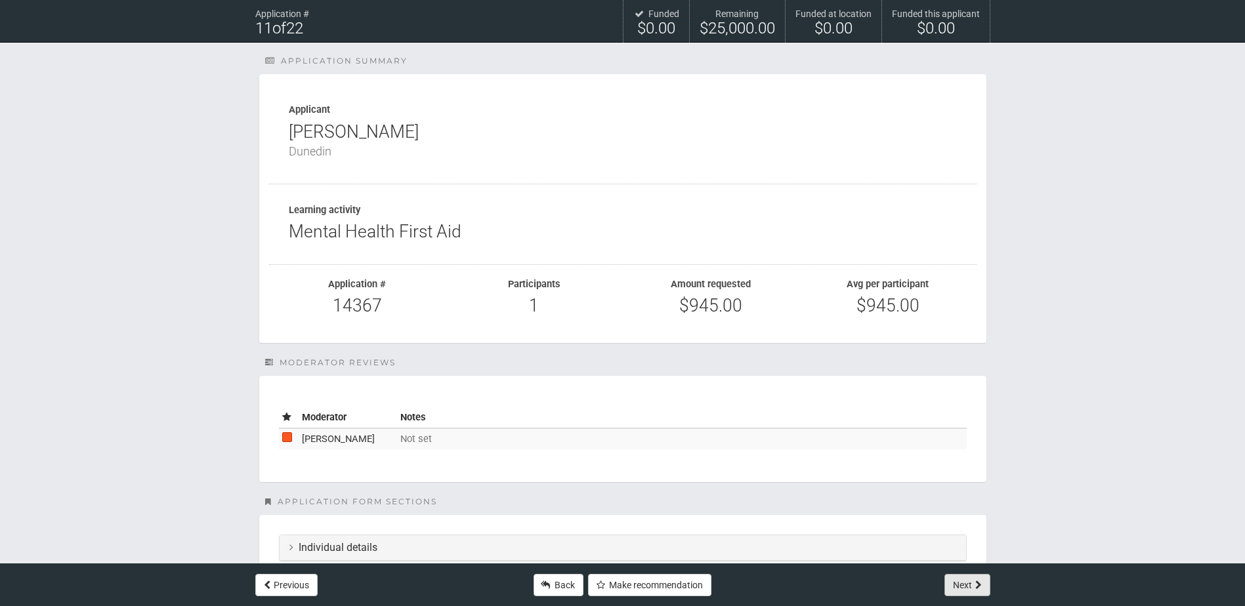
click at [967, 582] on button "Next" at bounding box center [967, 585] width 46 height 22
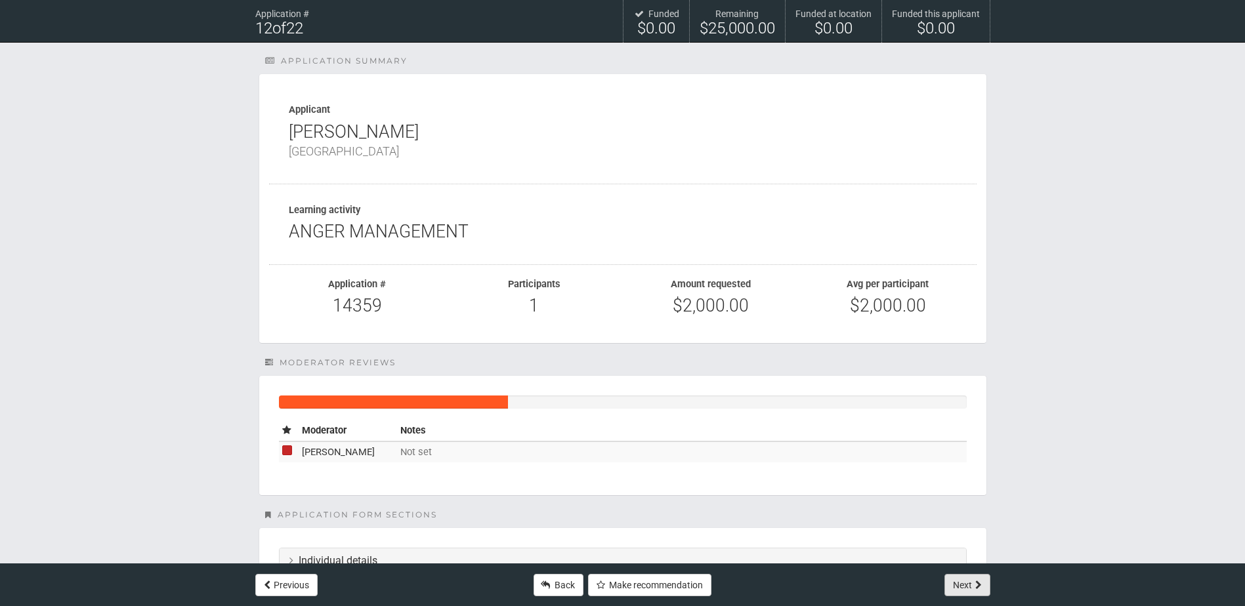
click at [967, 582] on button "Next" at bounding box center [967, 585] width 46 height 22
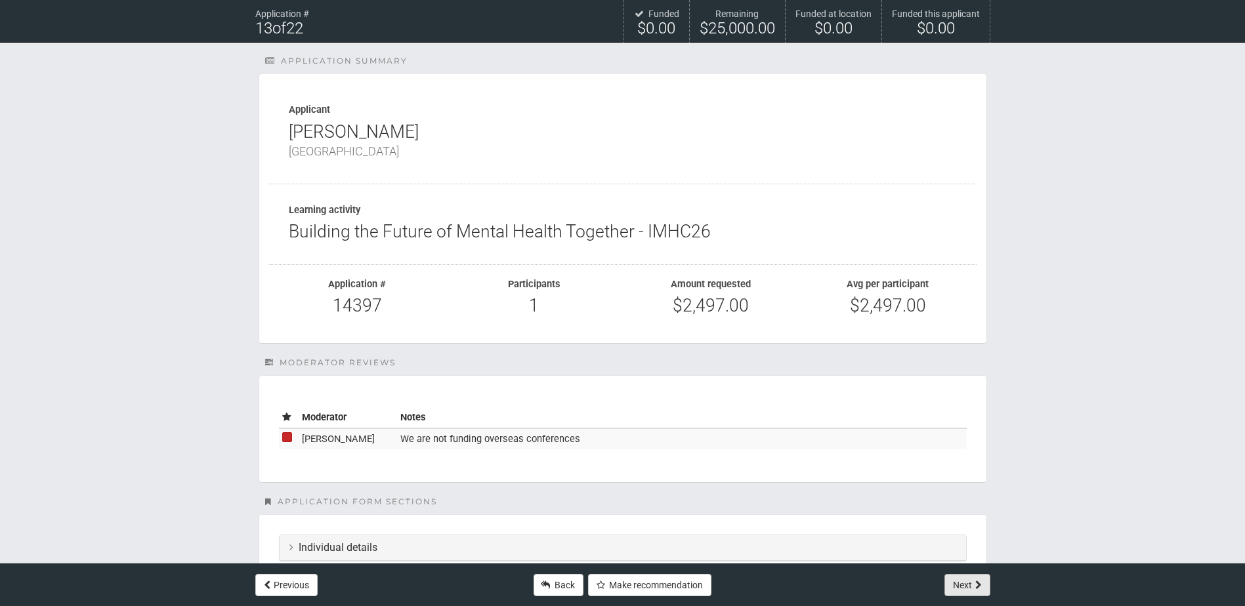
click at [961, 583] on button "Next" at bounding box center [967, 585] width 46 height 22
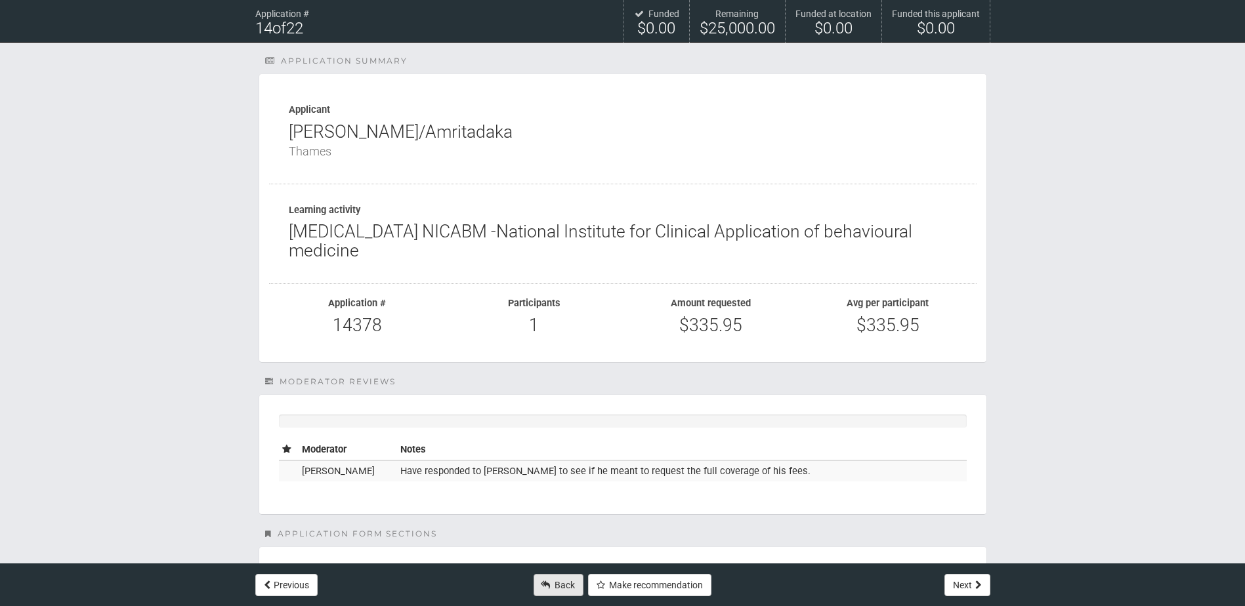
click at [552, 585] on link "Back" at bounding box center [558, 585] width 50 height 22
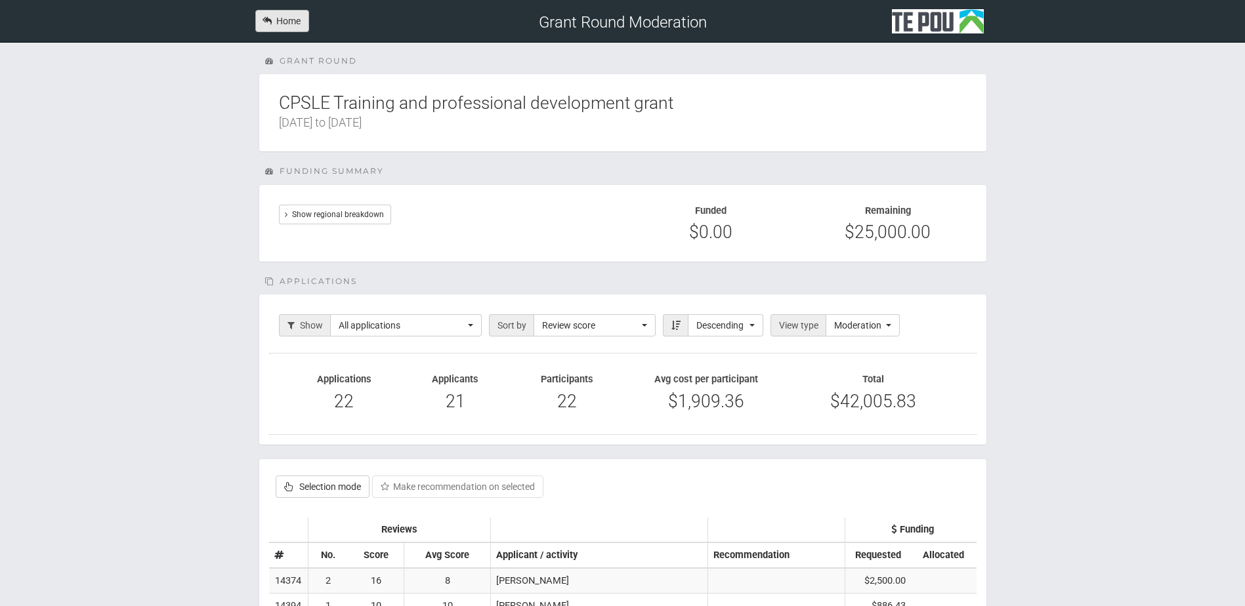
click at [289, 28] on link "Home" at bounding box center [282, 21] width 54 height 22
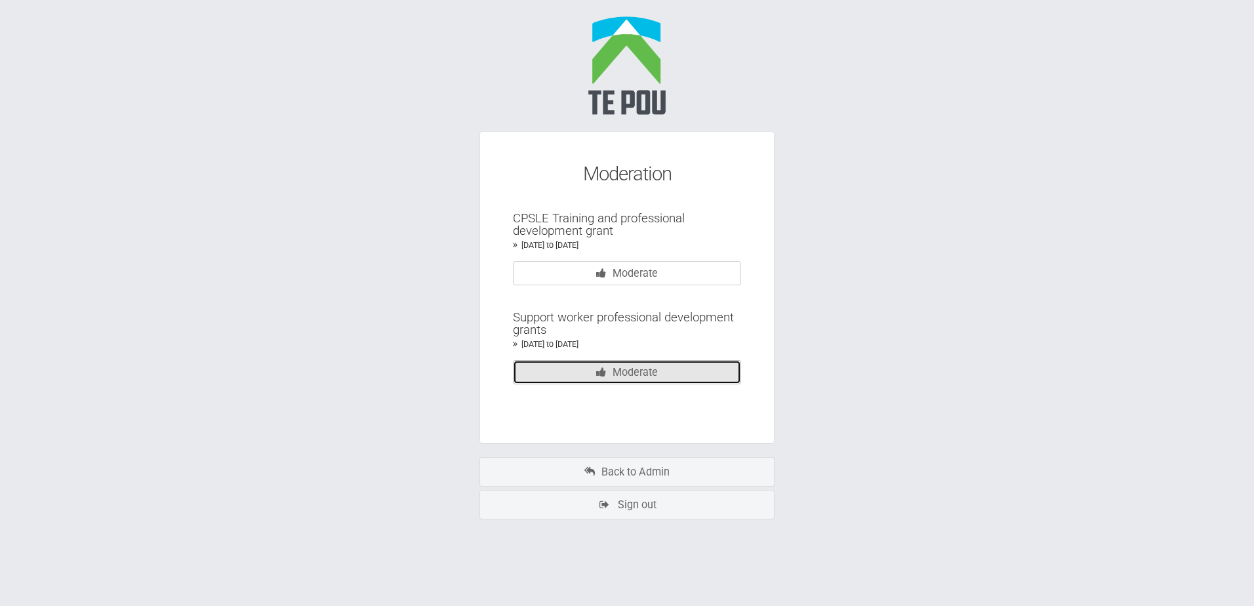
click at [598, 369] on icon at bounding box center [601, 372] width 10 height 10
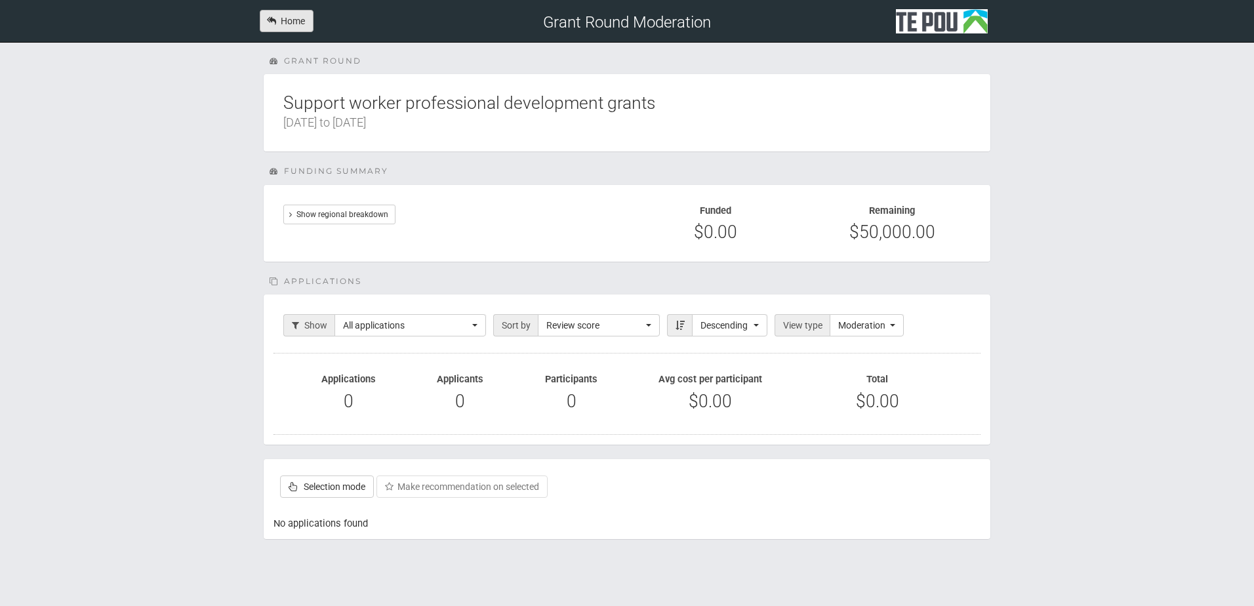
click at [305, 18] on link "Home" at bounding box center [287, 21] width 54 height 22
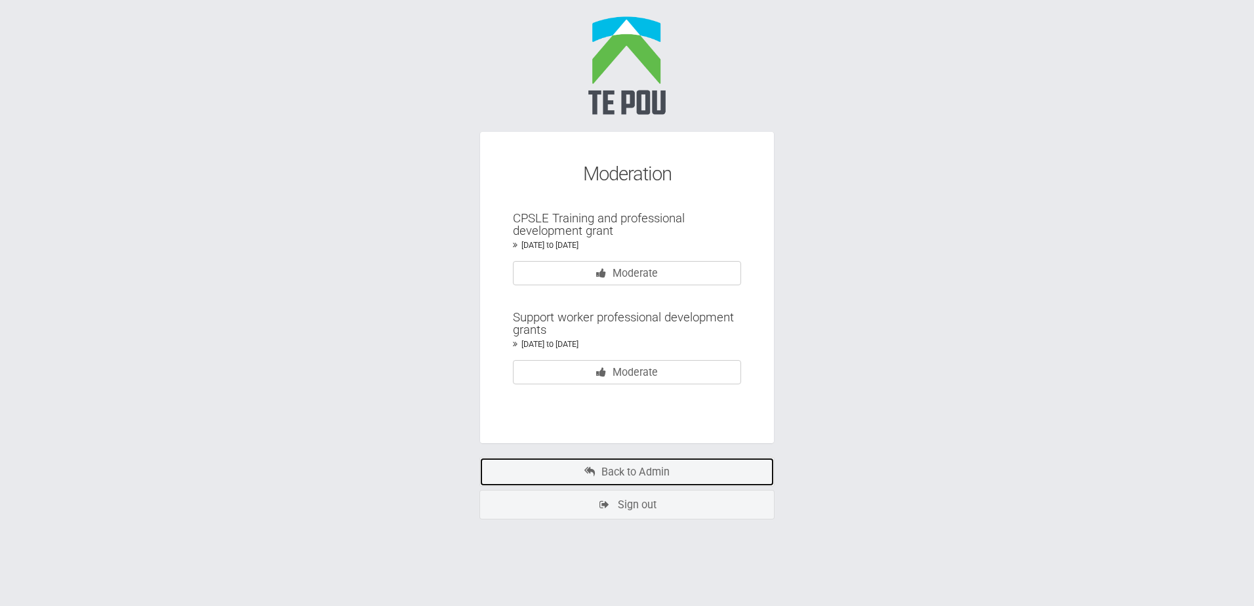
click at [623, 480] on link "Back to Admin" at bounding box center [627, 472] width 295 height 30
